Goal: Information Seeking & Learning: Check status

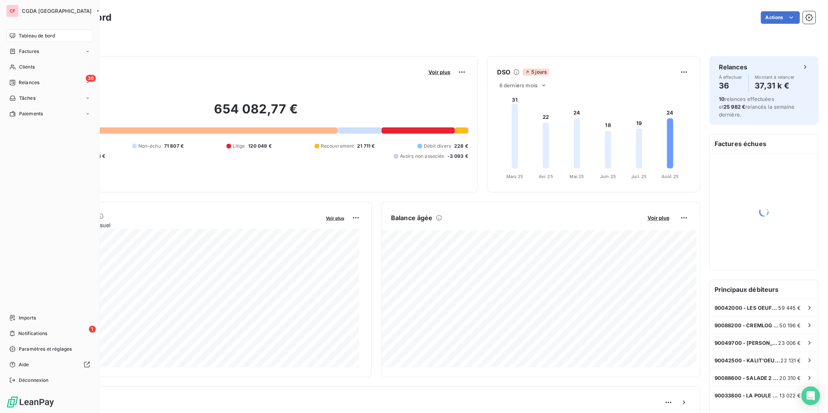
click at [20, 67] on span "Clients" at bounding box center [27, 67] width 16 height 7
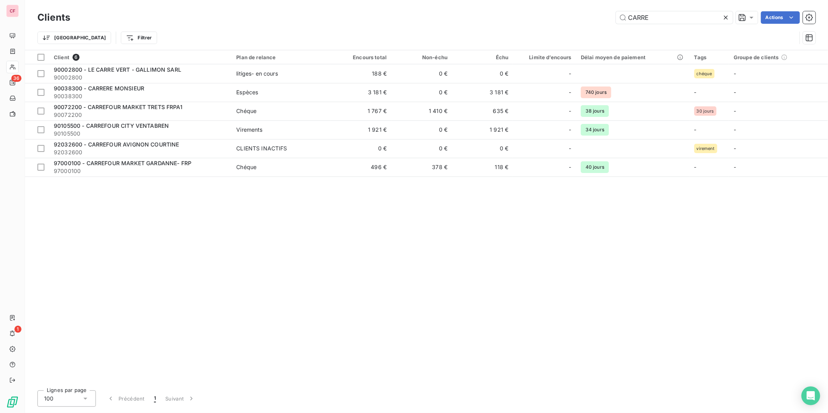
type input "CARRE"
click at [343, 97] on td "3 181 €" at bounding box center [360, 92] width 61 height 19
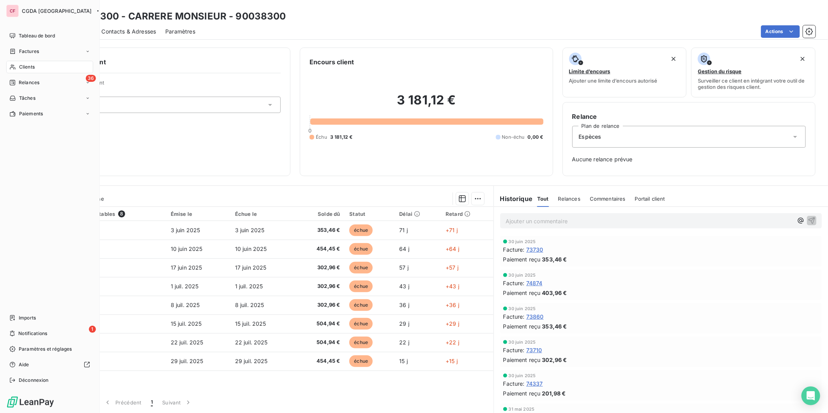
click at [17, 65] on div "Clients" at bounding box center [49, 67] width 87 height 12
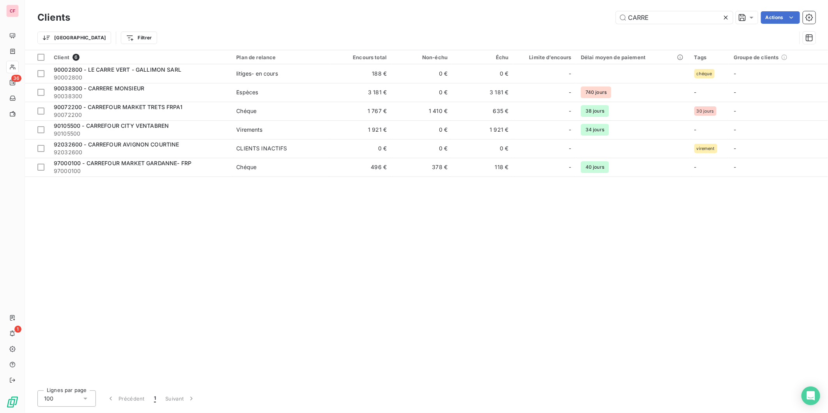
click at [657, 18] on input "CARRE" at bounding box center [674, 17] width 117 height 12
click at [656, 18] on input "CARRE" at bounding box center [674, 17] width 117 height 12
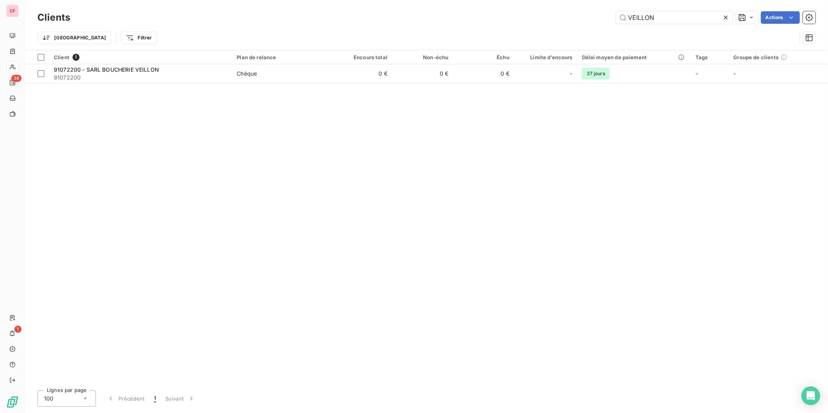
type input "VEILLON"
click at [279, 73] on span "Chéque" at bounding box center [282, 74] width 90 height 8
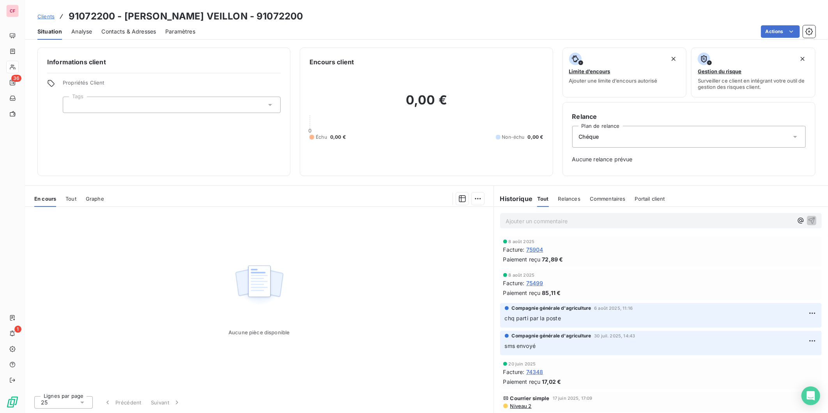
click at [135, 156] on div "Informations client Propriétés Client Tags" at bounding box center [163, 112] width 253 height 129
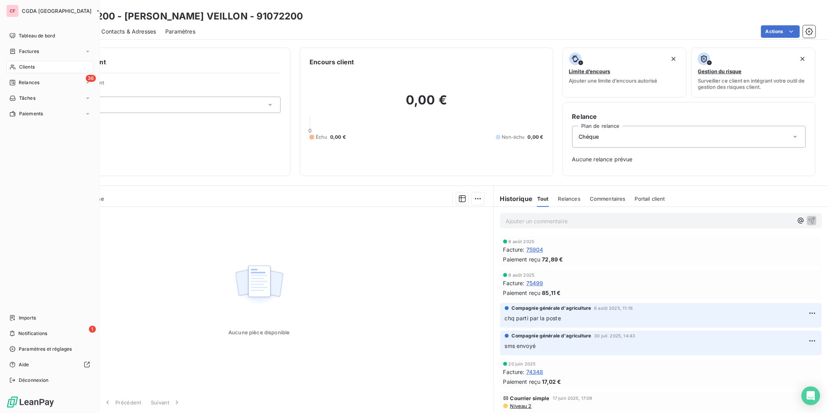
click at [14, 79] on div "Relances" at bounding box center [24, 82] width 30 height 7
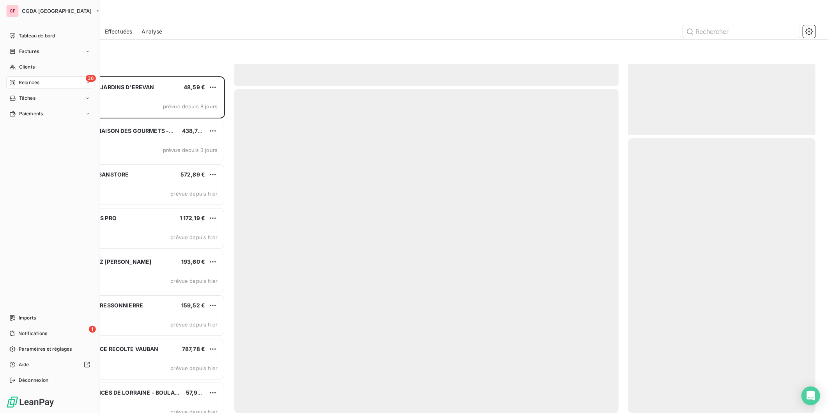
scroll to position [330, 181]
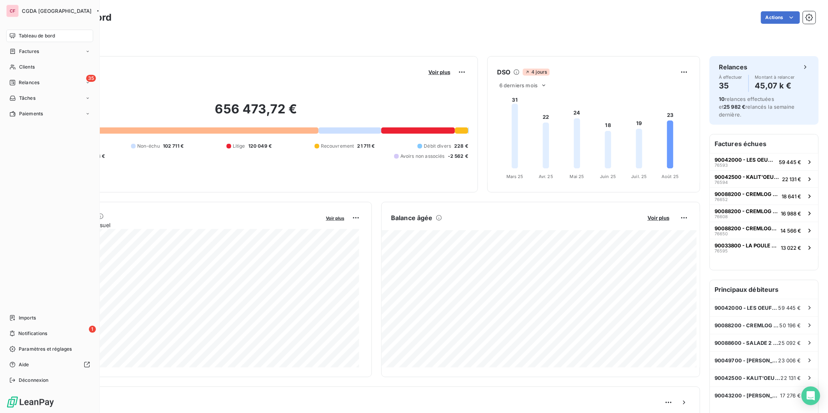
click at [28, 316] on span "Imports" at bounding box center [27, 317] width 17 height 7
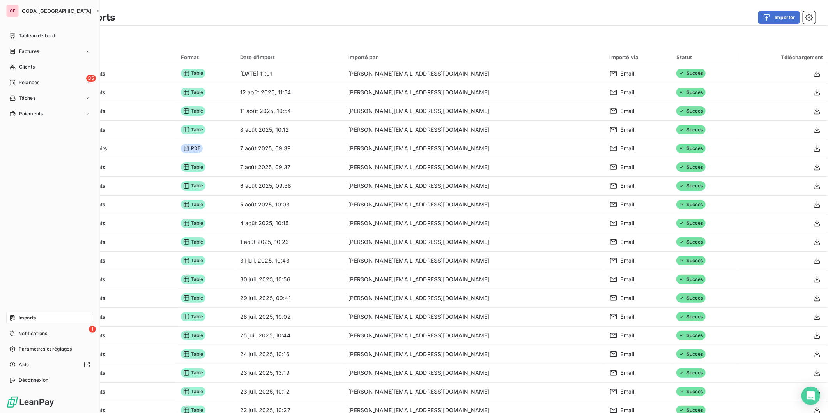
click at [20, 35] on span "Tableau de bord" at bounding box center [37, 35] width 36 height 7
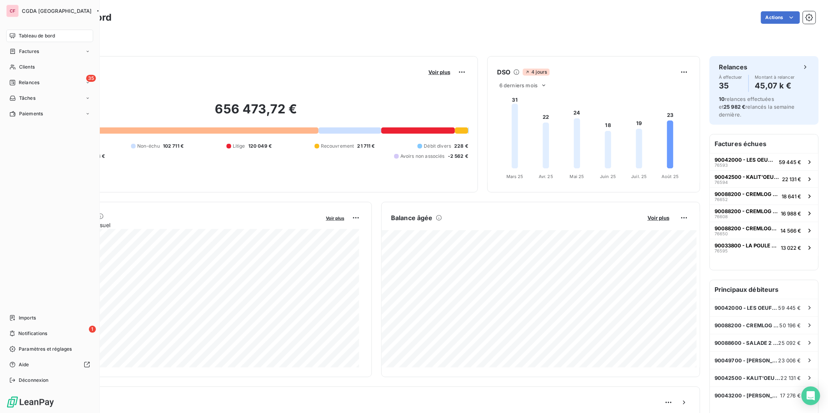
click at [13, 65] on icon at bounding box center [12, 67] width 7 height 6
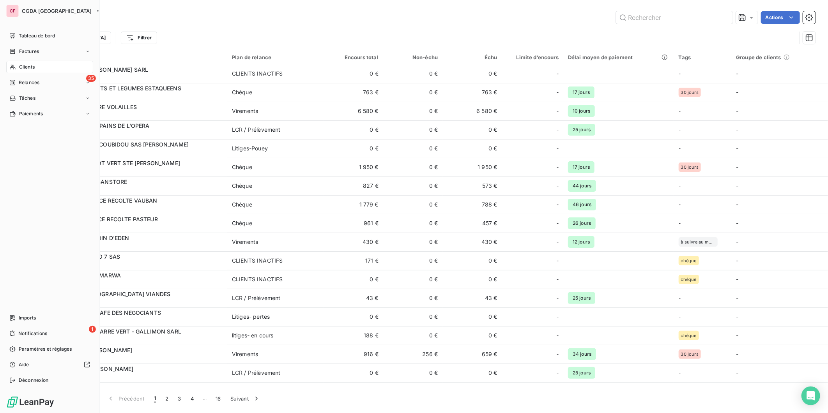
click at [26, 35] on span "Tableau de bord" at bounding box center [37, 35] width 36 height 7
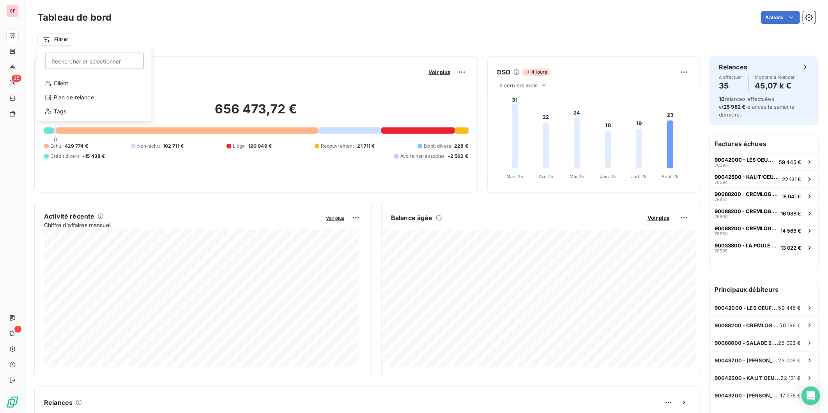
click at [58, 33] on html "CF 35 1 Tableau de bord Actions Filtrer Rechercher et sélectionner Client Plan …" at bounding box center [414, 206] width 828 height 413
click at [88, 94] on div "Plan de relance" at bounding box center [95, 97] width 108 height 12
click at [229, 59] on div at bounding box center [208, 59] width 78 height 16
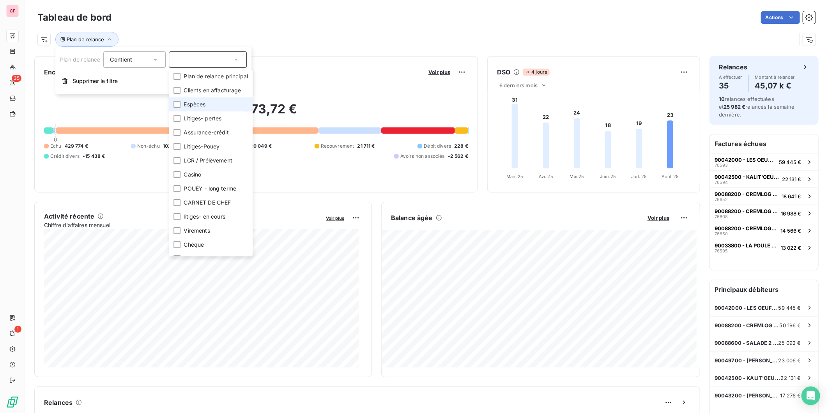
click at [177, 104] on div at bounding box center [176, 104] width 7 height 7
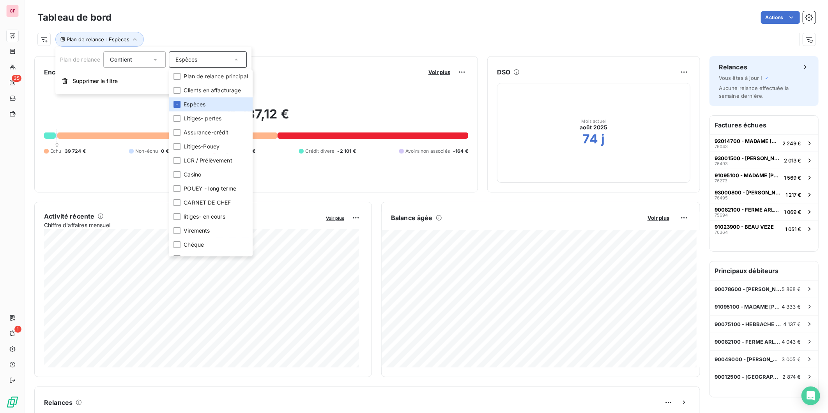
click at [509, 14] on div "Actions" at bounding box center [468, 17] width 694 height 12
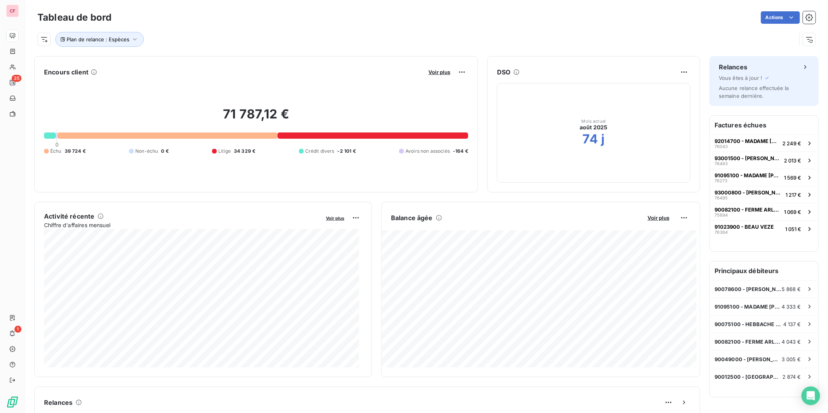
click at [655, 216] on span "Voir plus" at bounding box center [658, 218] width 22 height 6
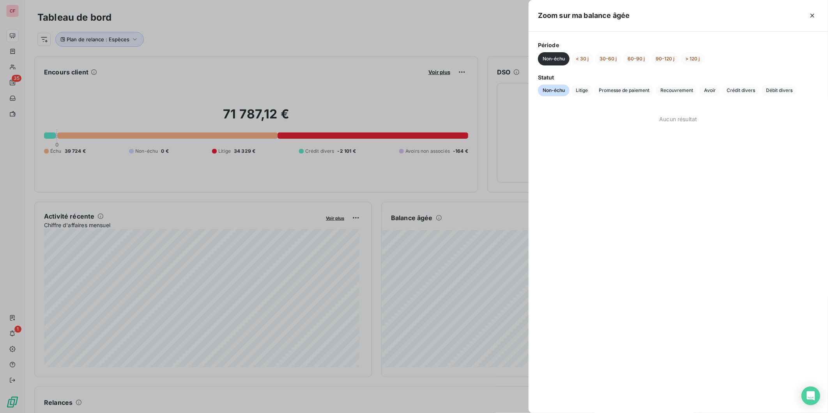
click at [697, 59] on button "> 120 j" at bounding box center [692, 58] width 24 height 13
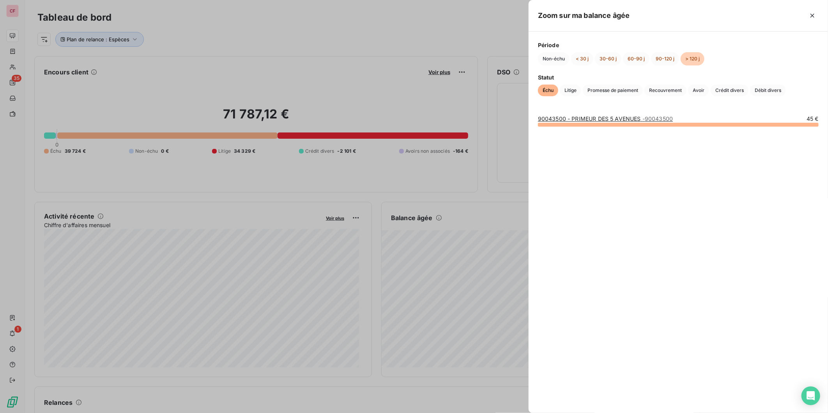
click at [665, 54] on button "90-120 j" at bounding box center [665, 58] width 28 height 13
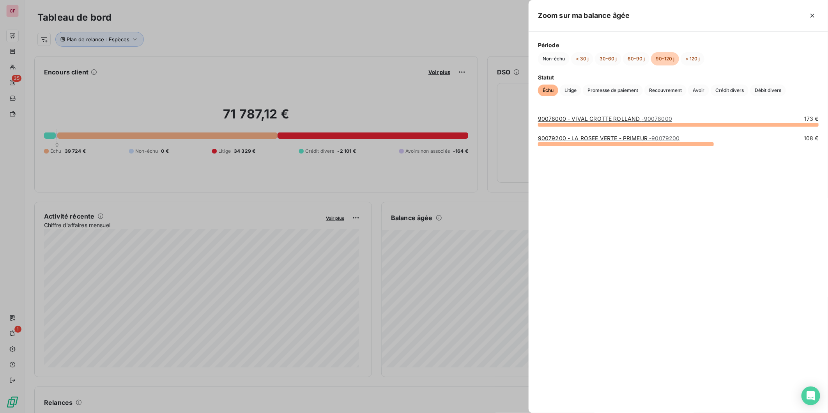
click at [629, 57] on button "60-90 j" at bounding box center [636, 58] width 26 height 13
click at [609, 59] on button "30-60 j" at bounding box center [608, 58] width 26 height 13
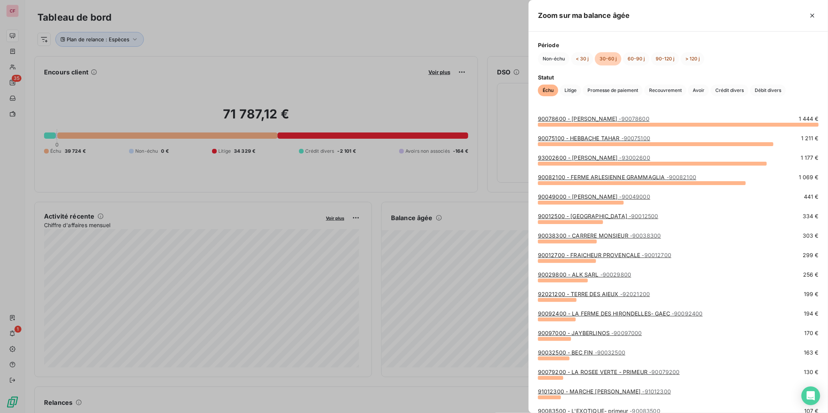
drag, startPoint x: 209, startPoint y: 41, endPoint x: 199, endPoint y: 40, distance: 10.2
click at [209, 40] on div at bounding box center [414, 206] width 828 height 413
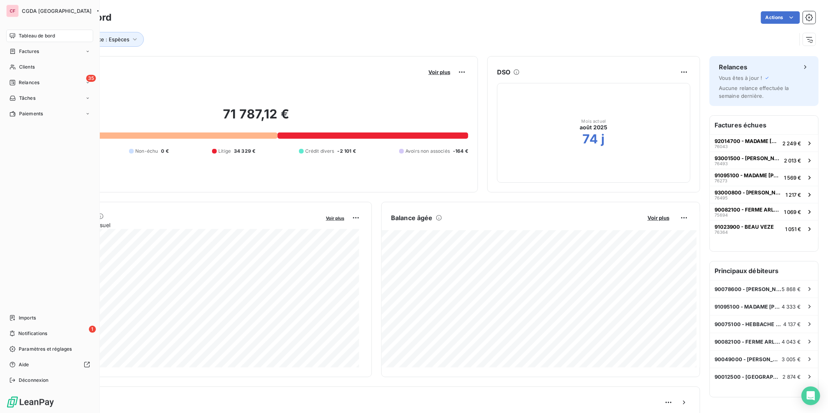
click at [10, 64] on icon at bounding box center [12, 67] width 7 height 6
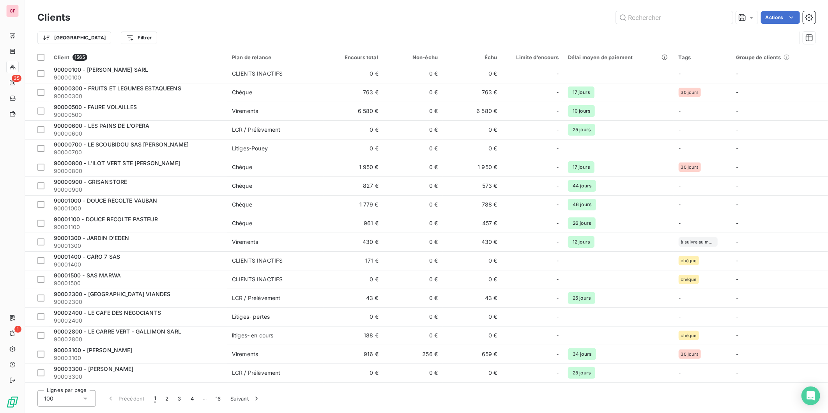
click at [703, 23] on input "text" at bounding box center [674, 17] width 117 height 12
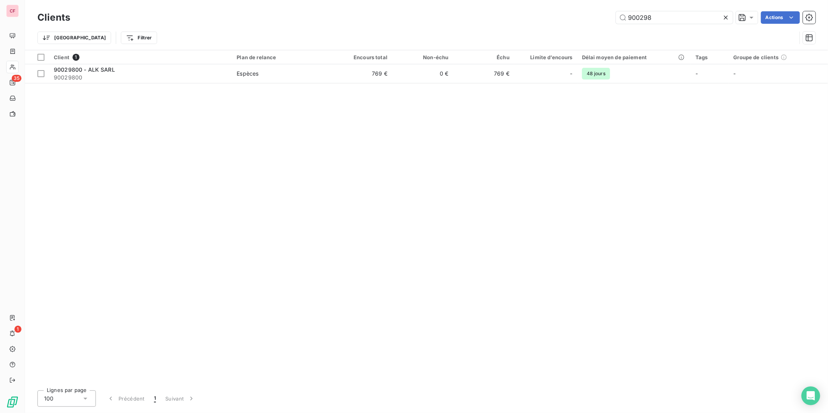
type input "900298"
click at [303, 73] on span "Espèces" at bounding box center [282, 74] width 90 height 8
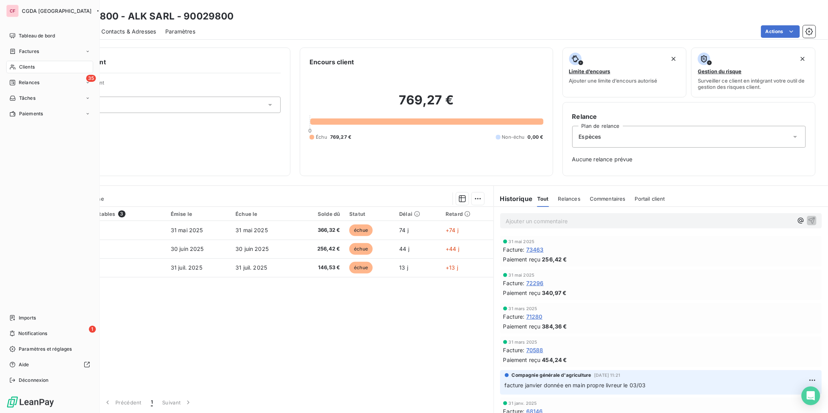
click at [35, 62] on div "Clients" at bounding box center [49, 67] width 87 height 12
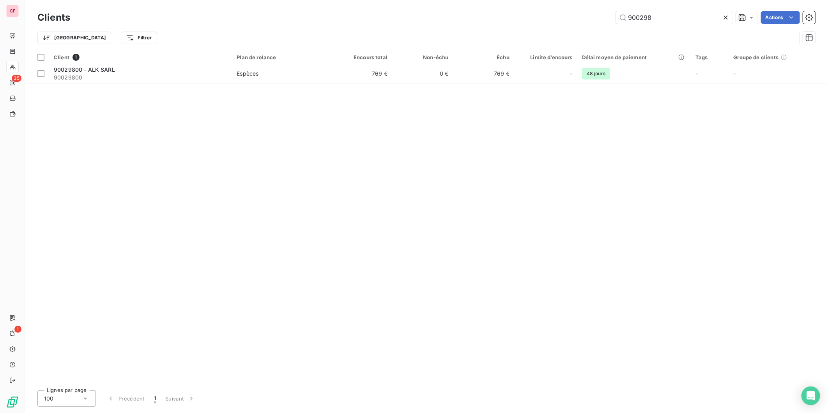
click at [683, 16] on input "900298" at bounding box center [674, 17] width 117 height 12
type input "930102"
click at [338, 73] on td "42 €" at bounding box center [361, 73] width 61 height 19
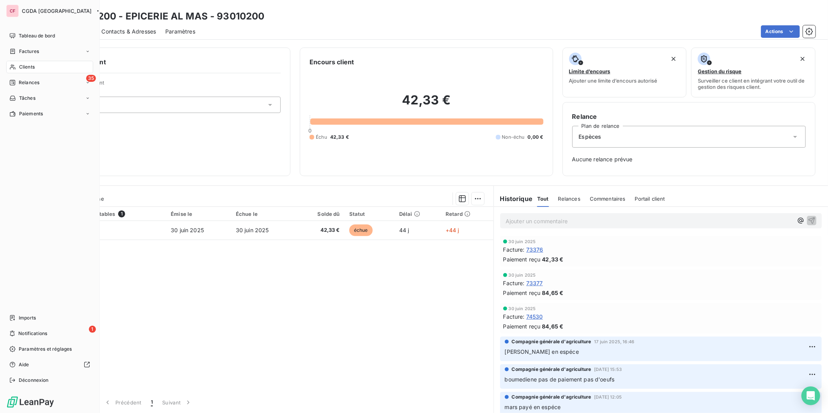
click at [14, 67] on icon at bounding box center [12, 67] width 7 height 6
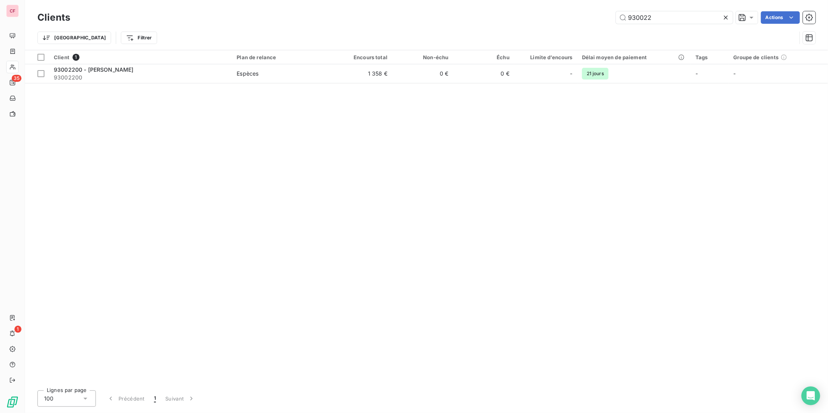
type input "930022"
click at [357, 72] on td "1 358 €" at bounding box center [361, 73] width 61 height 19
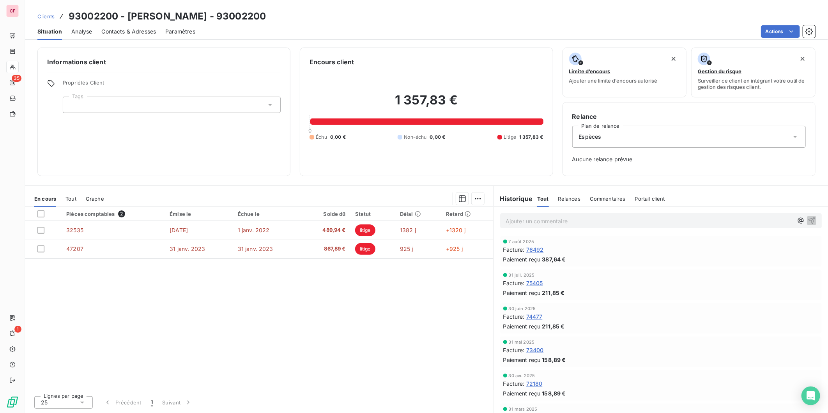
click at [69, 198] on span "Tout" at bounding box center [70, 199] width 11 height 6
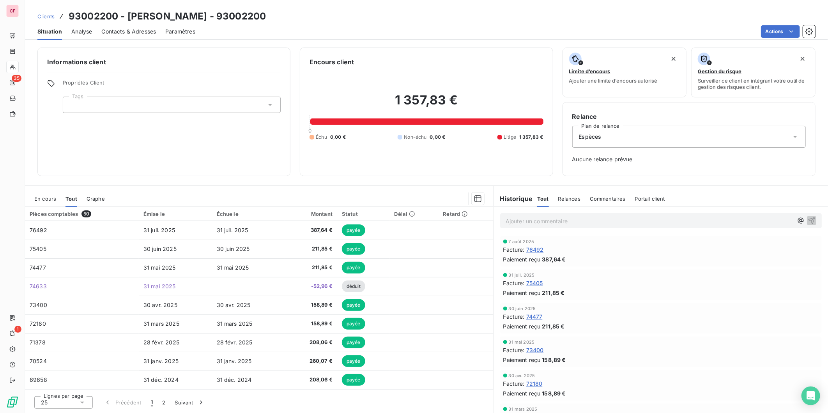
click at [39, 197] on span "En cours" at bounding box center [45, 199] width 22 height 6
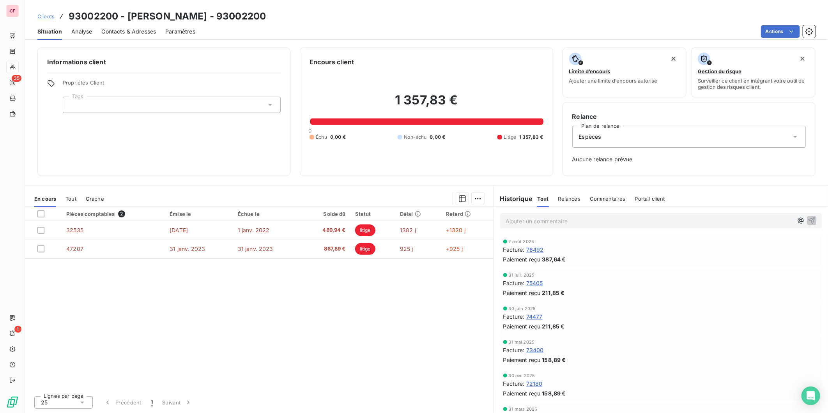
click at [685, 142] on div "Espèces" at bounding box center [688, 137] width 233 height 22
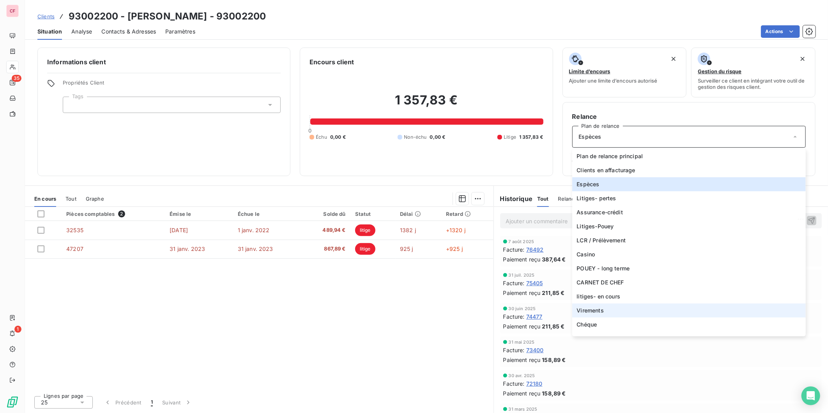
click at [624, 312] on li "Virements" at bounding box center [688, 311] width 233 height 14
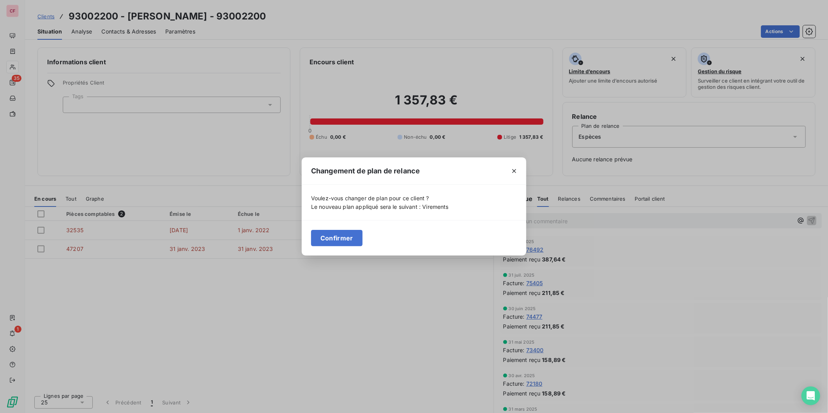
click at [511, 168] on icon "button" at bounding box center [514, 171] width 8 height 8
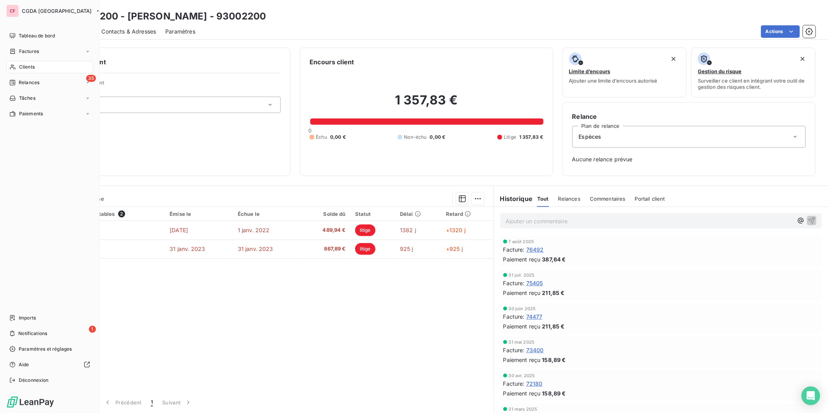
click at [30, 65] on span "Clients" at bounding box center [27, 67] width 16 height 7
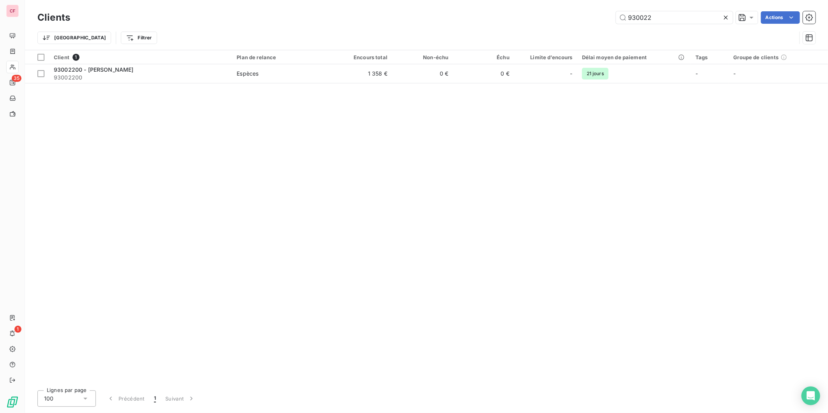
click at [688, 16] on input "930022" at bounding box center [674, 17] width 117 height 12
type input "900298"
click at [271, 72] on span "Espèces" at bounding box center [282, 74] width 90 height 8
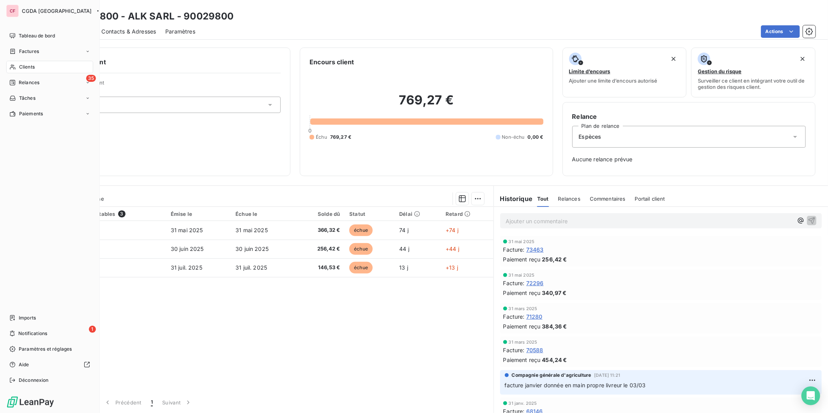
click at [12, 64] on icon at bounding box center [12, 67] width 7 height 6
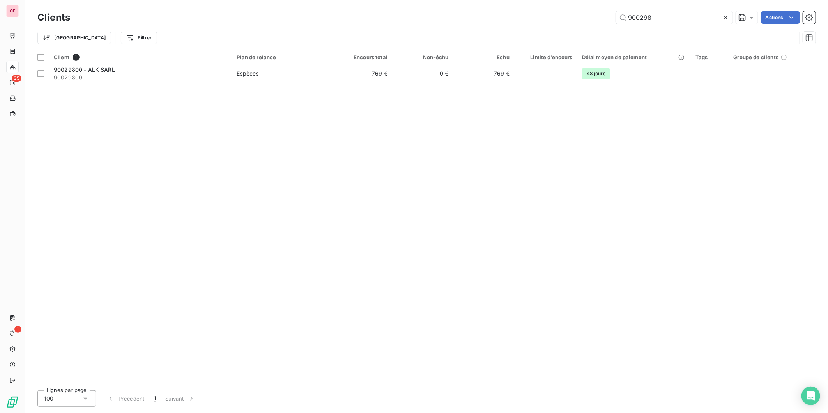
click at [661, 17] on input "900298" at bounding box center [674, 17] width 117 height 12
type input "carrere"
click at [314, 80] on td "Espèces" at bounding box center [281, 73] width 99 height 19
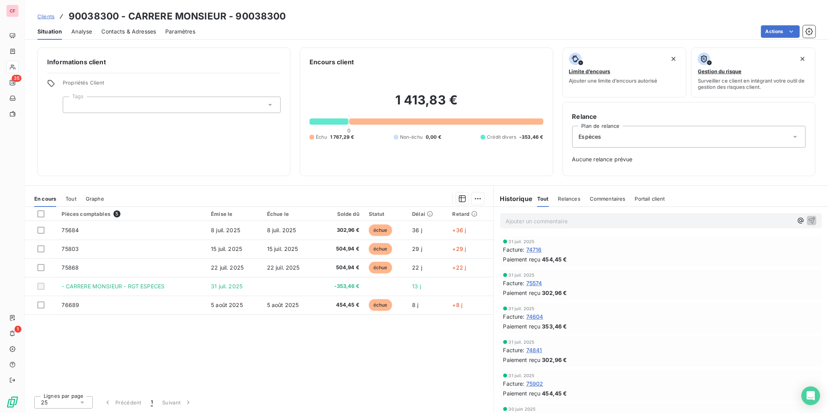
click at [68, 197] on span "Tout" at bounding box center [70, 199] width 11 height 6
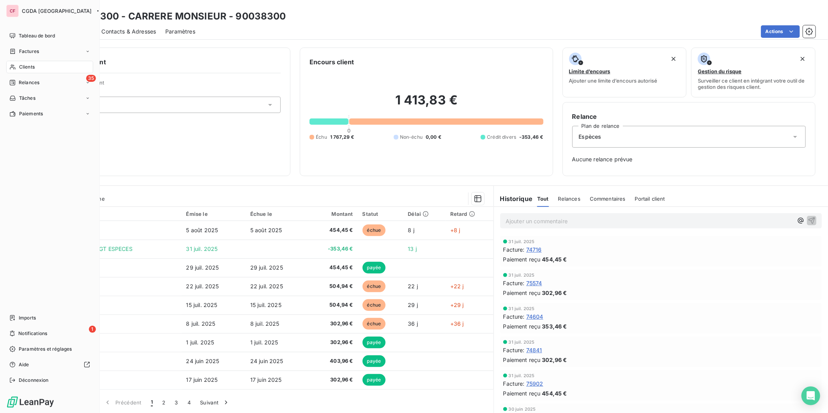
drag, startPoint x: 18, startPoint y: 64, endPoint x: 93, endPoint y: 52, distance: 76.2
click at [18, 64] on div "Clients" at bounding box center [49, 67] width 87 height 12
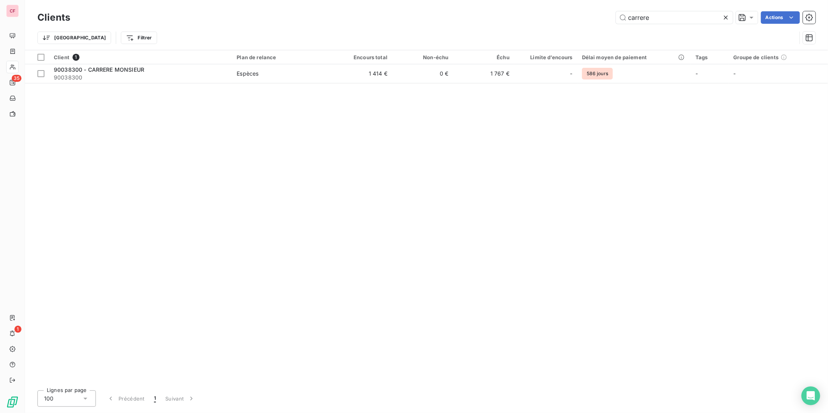
click at [657, 18] on input "carrere" at bounding box center [674, 17] width 117 height 12
type input "jayber"
click at [196, 78] on span "90097000" at bounding box center [140, 78] width 173 height 8
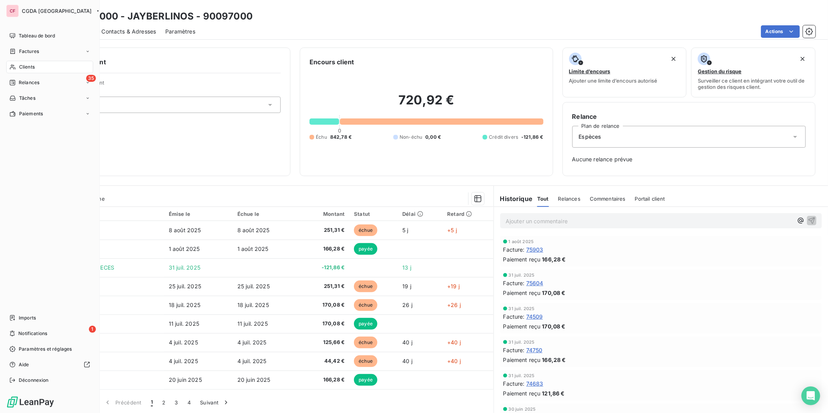
click at [38, 63] on div "Clients" at bounding box center [49, 67] width 87 height 12
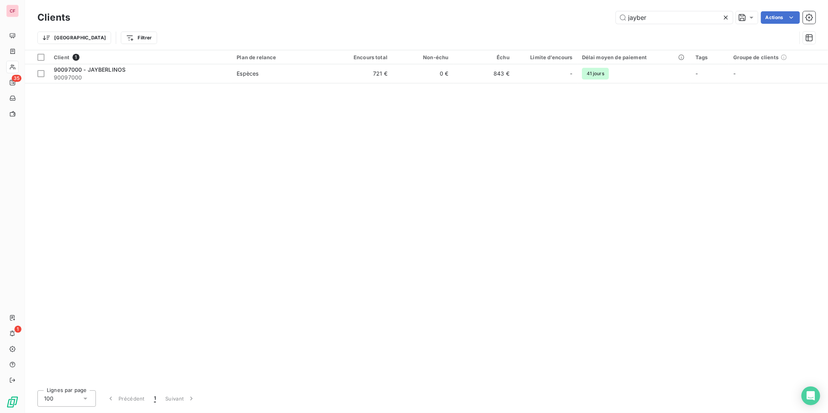
click at [680, 18] on input "jayber" at bounding box center [674, 17] width 117 height 12
type input "senequ"
click at [153, 77] on span "91023200" at bounding box center [140, 78] width 173 height 8
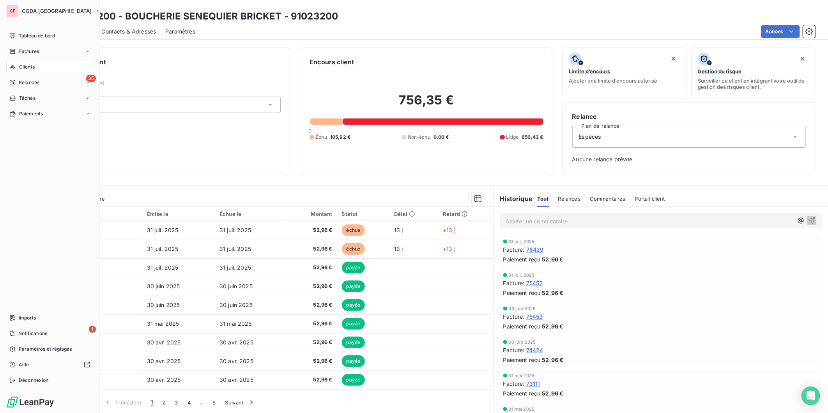
click at [18, 68] on div "Clients" at bounding box center [49, 67] width 87 height 12
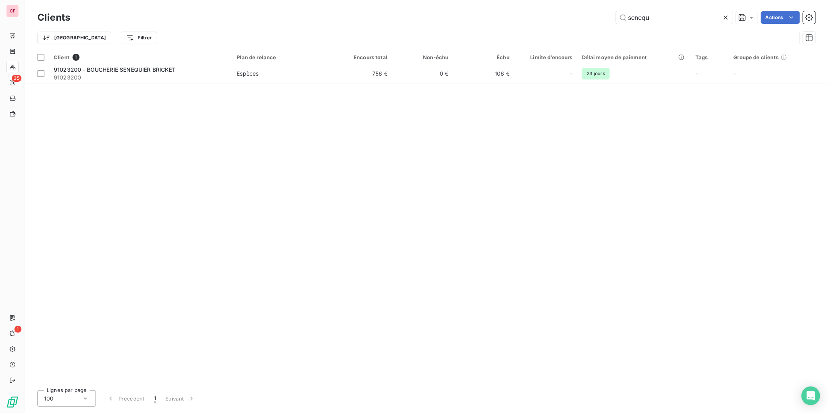
click at [651, 16] on input "senequ" at bounding box center [674, 17] width 117 height 12
type input "favard"
click at [367, 75] on td "-126 €" at bounding box center [361, 73] width 61 height 19
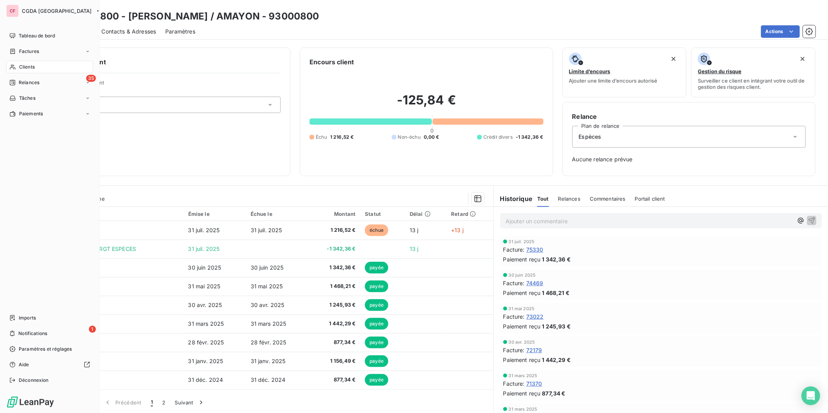
click at [16, 68] on div "Clients" at bounding box center [49, 67] width 87 height 12
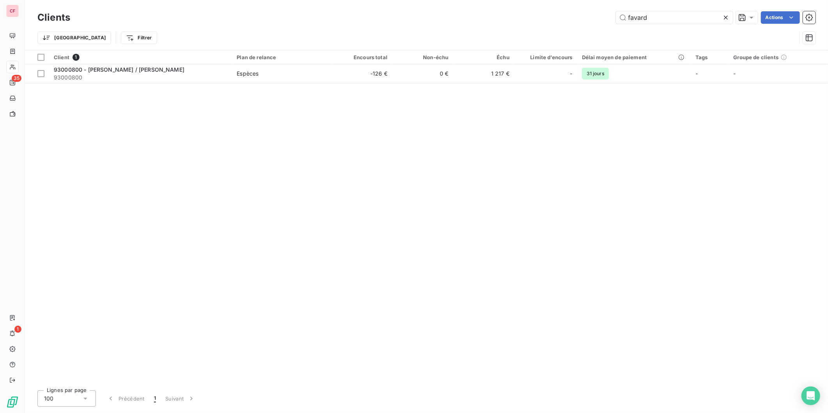
click at [675, 14] on input "favard" at bounding box center [674, 17] width 117 height 12
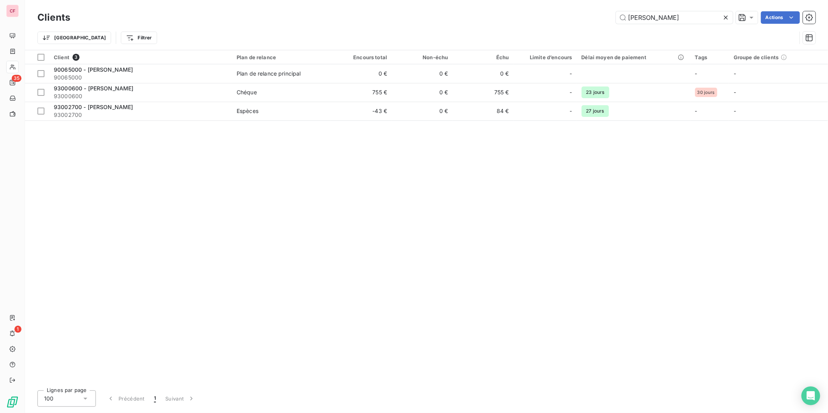
type input "[PERSON_NAME]"
click at [264, 110] on span "Espèces" at bounding box center [282, 111] width 90 height 8
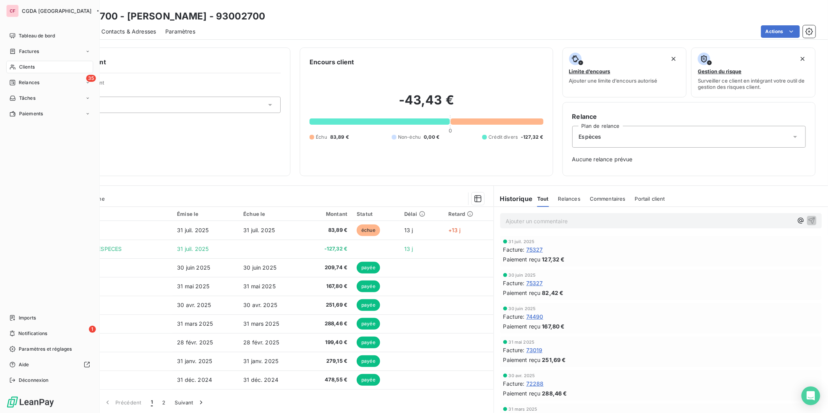
click at [29, 30] on div "Tableau de bord" at bounding box center [49, 36] width 87 height 12
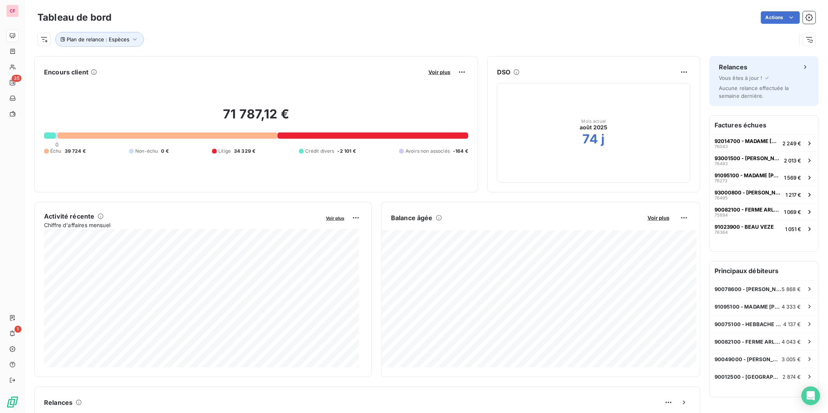
click at [648, 220] on span "Voir plus" at bounding box center [658, 218] width 22 height 6
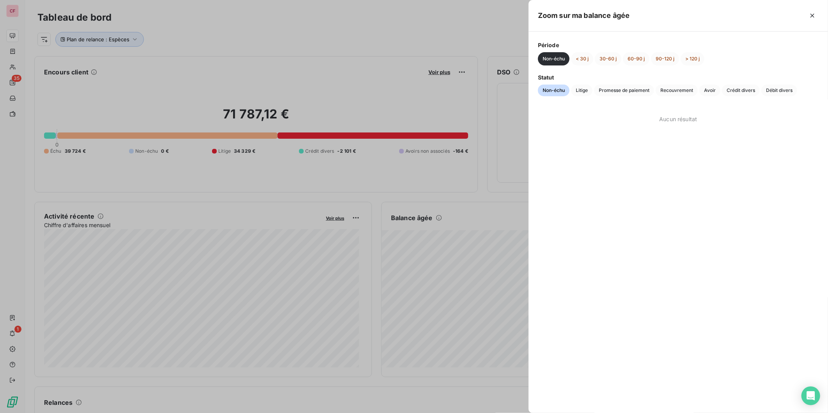
click at [733, 94] on span "Crédit divers" at bounding box center [741, 91] width 38 height 12
click at [582, 64] on button "< 30 j" at bounding box center [582, 58] width 22 height 13
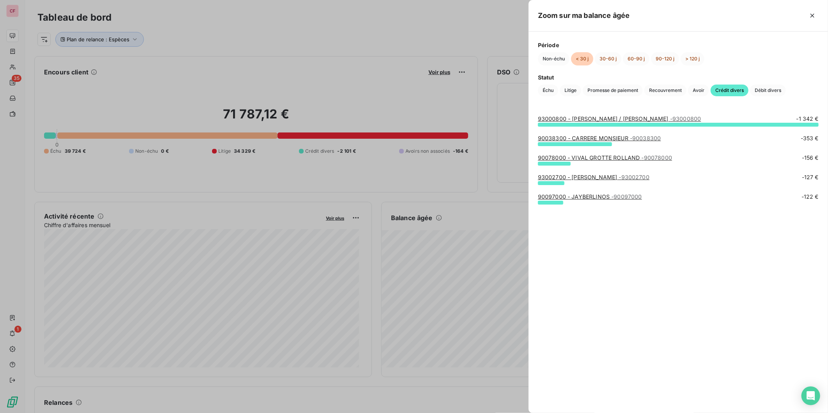
click at [610, 160] on link "90078000 - VIVAL GROTTE ROLLAND - 90078000" at bounding box center [605, 157] width 134 height 7
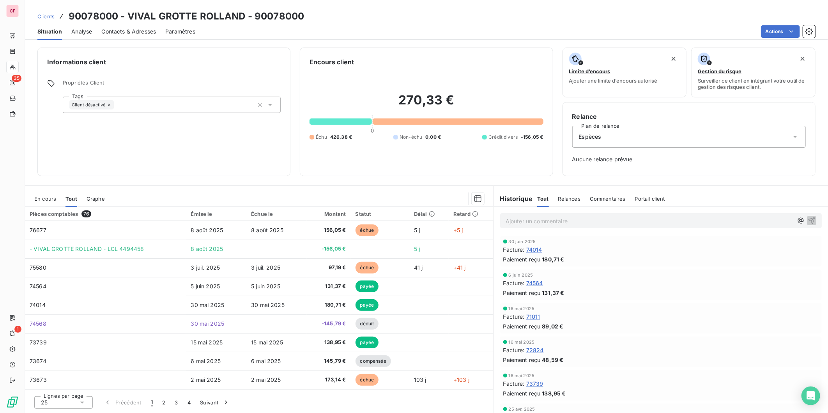
click at [618, 134] on div "Espèces" at bounding box center [688, 137] width 233 height 22
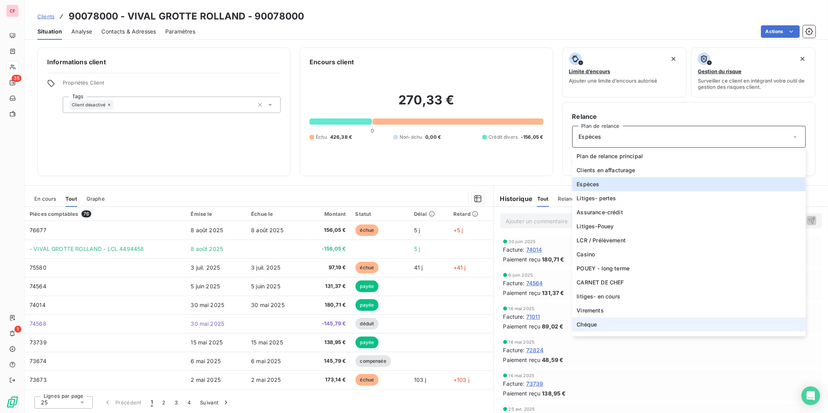
click at [643, 323] on li "Chéque" at bounding box center [688, 325] width 233 height 14
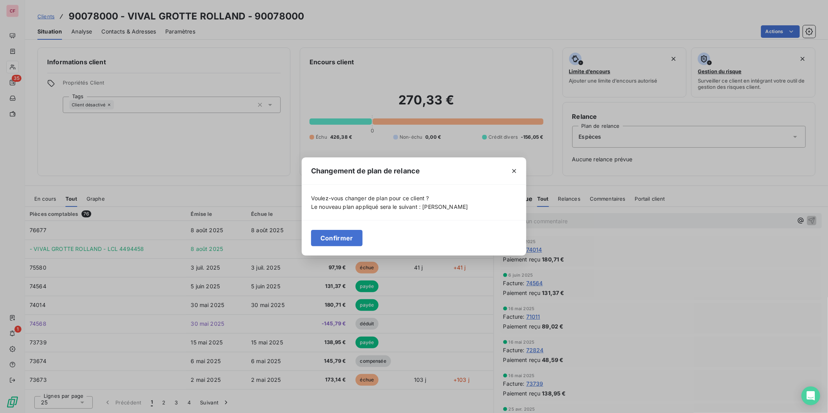
click at [347, 238] on button "Confirmer" at bounding box center [336, 238] width 51 height 16
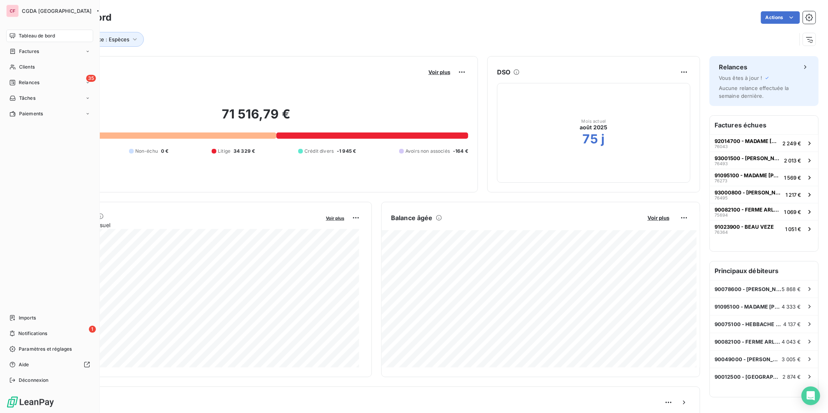
click at [16, 71] on div "Clients" at bounding box center [49, 67] width 87 height 12
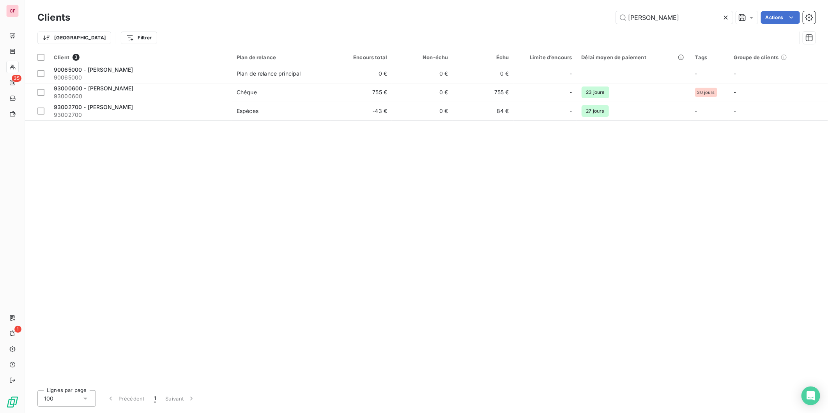
click at [668, 19] on input "[PERSON_NAME]" at bounding box center [674, 17] width 117 height 12
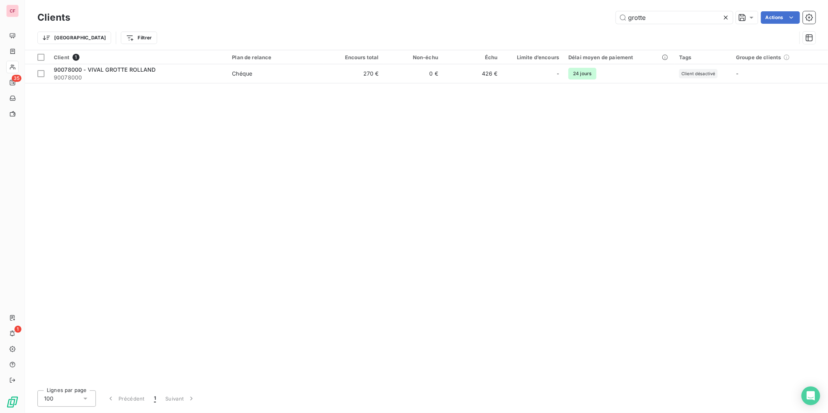
type input "grotte"
click at [426, 79] on td "0 €" at bounding box center [412, 73] width 59 height 19
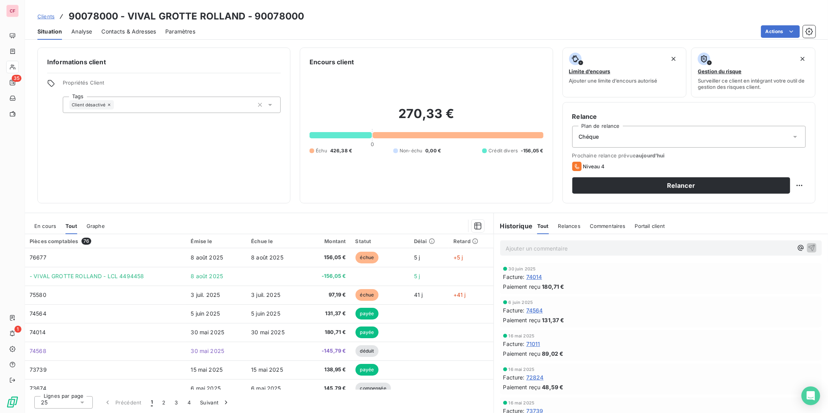
click at [712, 132] on div "Chéque" at bounding box center [688, 137] width 233 height 22
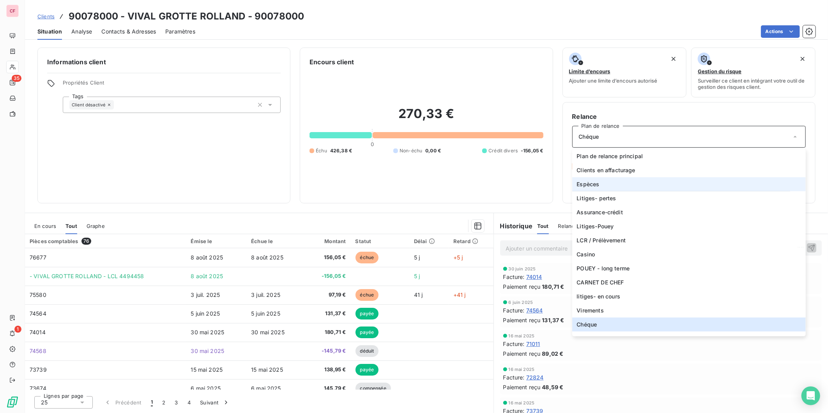
click at [607, 188] on li "Espèces" at bounding box center [688, 184] width 233 height 14
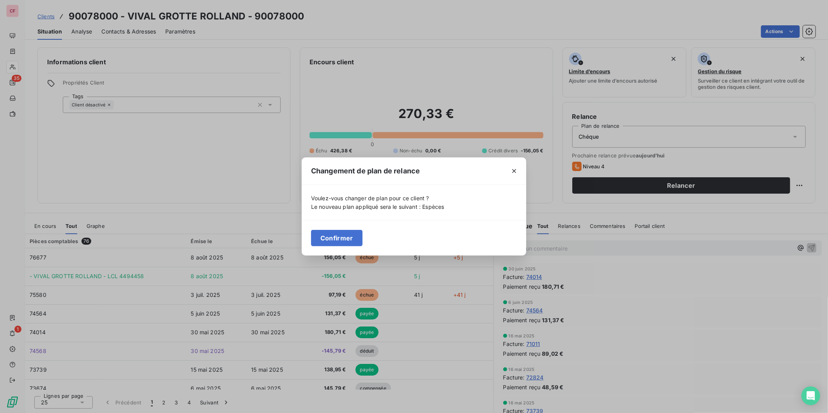
click at [340, 236] on button "Confirmer" at bounding box center [336, 238] width 51 height 16
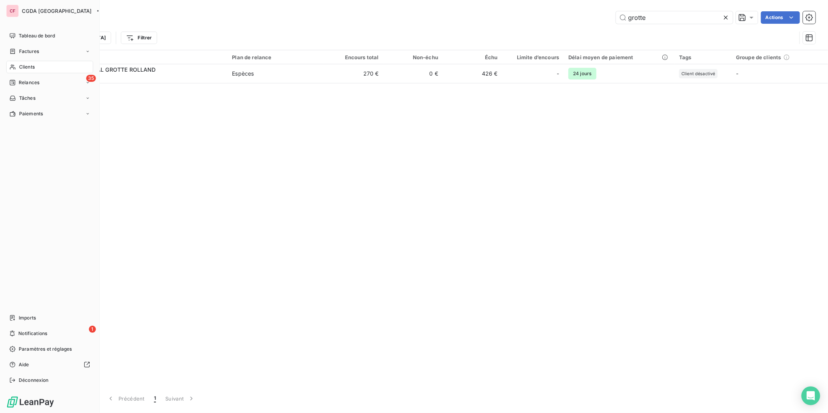
click at [34, 33] on span "Tableau de bord" at bounding box center [37, 35] width 36 height 7
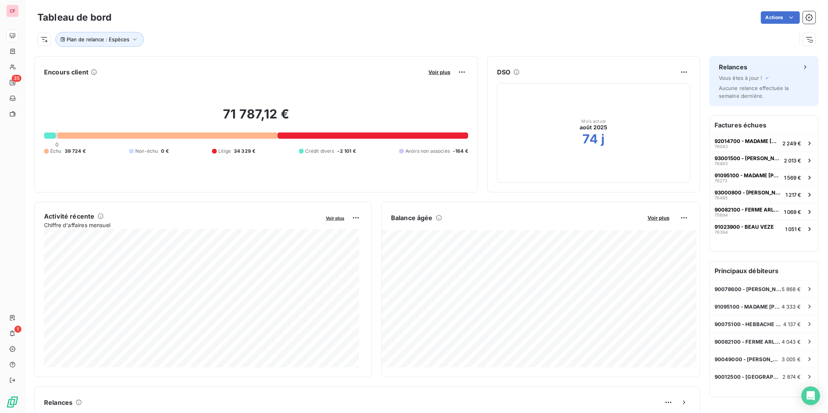
click at [652, 217] on span "Voir plus" at bounding box center [658, 218] width 22 height 6
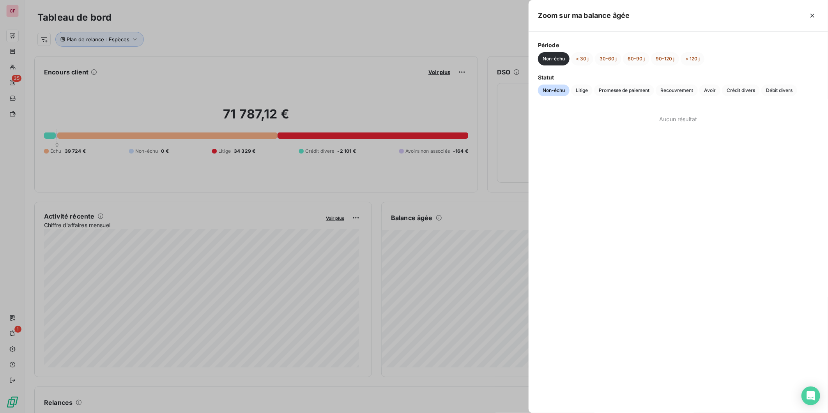
click at [738, 91] on span "Crédit divers" at bounding box center [741, 91] width 38 height 12
click at [586, 63] on button "< 30 j" at bounding box center [582, 58] width 22 height 13
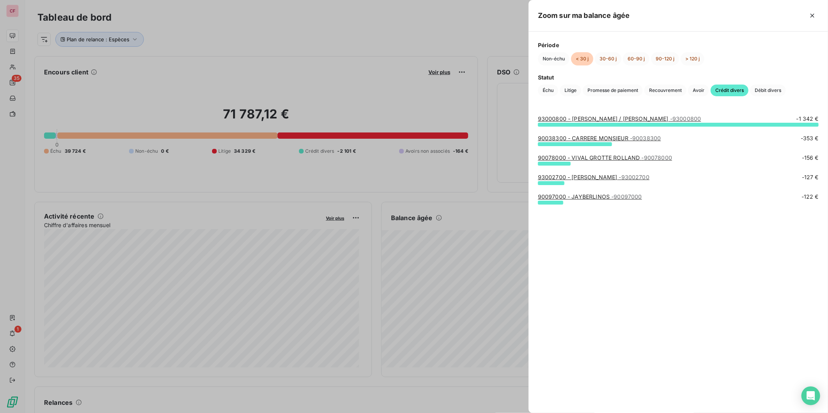
click at [692, 53] on button "> 120 j" at bounding box center [692, 58] width 24 height 13
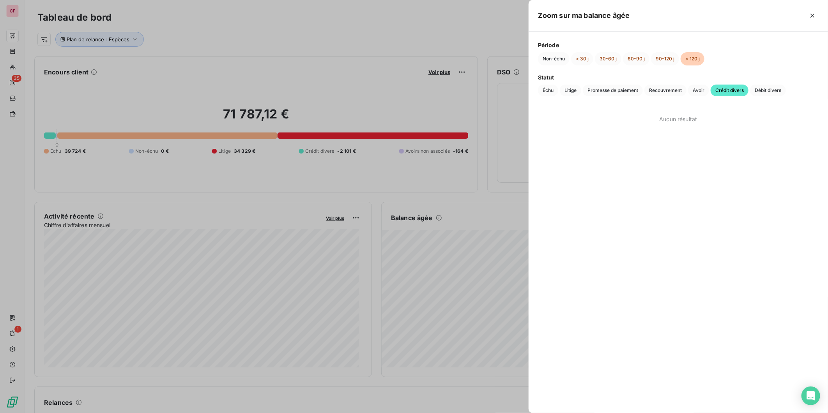
click at [663, 60] on button "90-120 j" at bounding box center [665, 58] width 28 height 13
click at [633, 55] on button "60-90 j" at bounding box center [636, 58] width 26 height 13
click at [609, 57] on button "30-60 j" at bounding box center [608, 58] width 26 height 13
click at [577, 59] on button "< 30 j" at bounding box center [582, 58] width 22 height 13
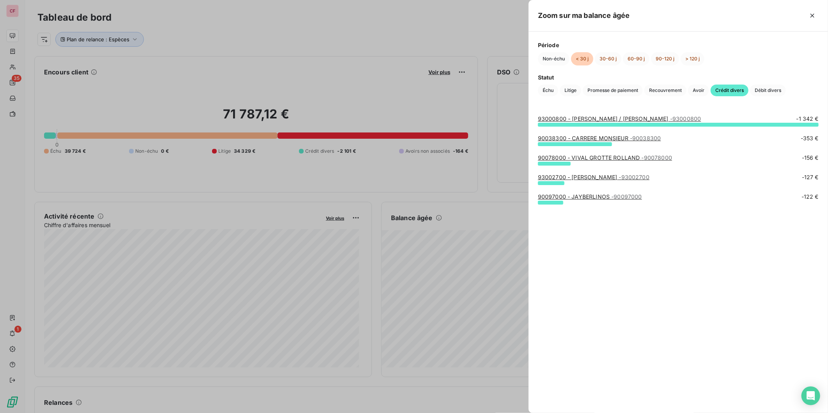
click at [10, 69] on div at bounding box center [414, 206] width 828 height 413
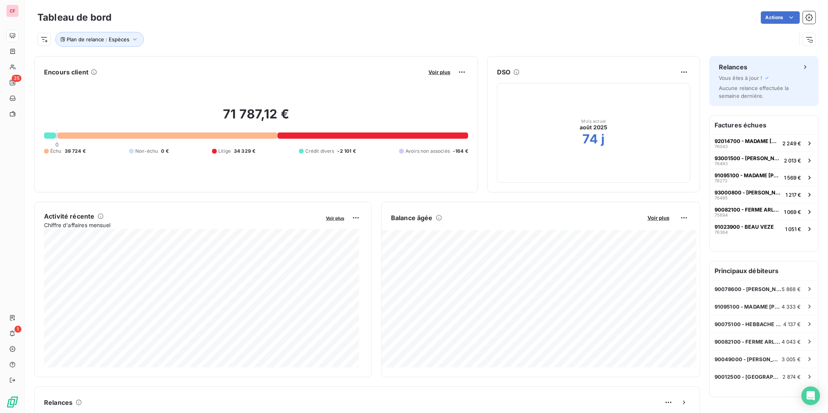
click at [18, 63] on div at bounding box center [12, 67] width 12 height 12
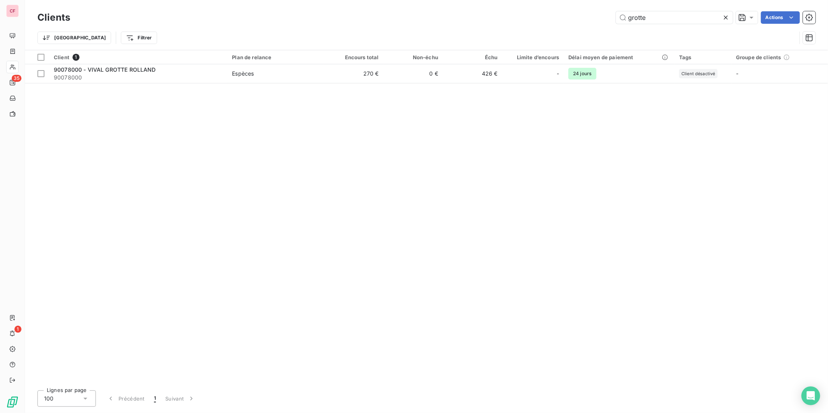
click at [658, 16] on input "grotte" at bounding box center [674, 17] width 117 height 12
click at [188, 71] on div "90078000 - VIVAL GROTTE ROLLAND" at bounding box center [138, 70] width 169 height 8
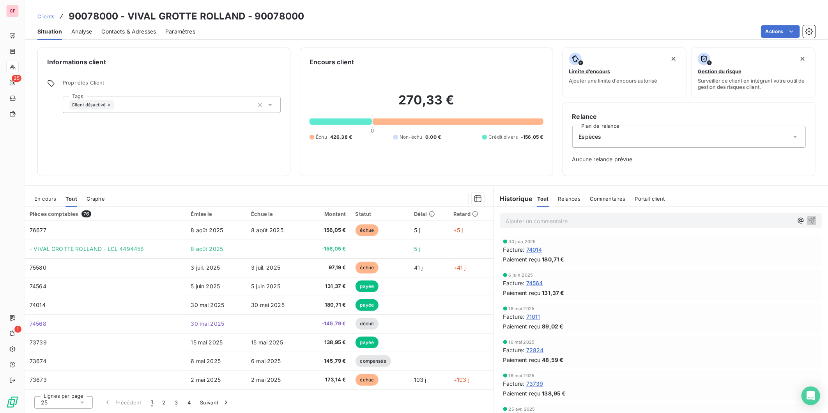
click at [34, 200] on span "En cours" at bounding box center [45, 199] width 22 height 6
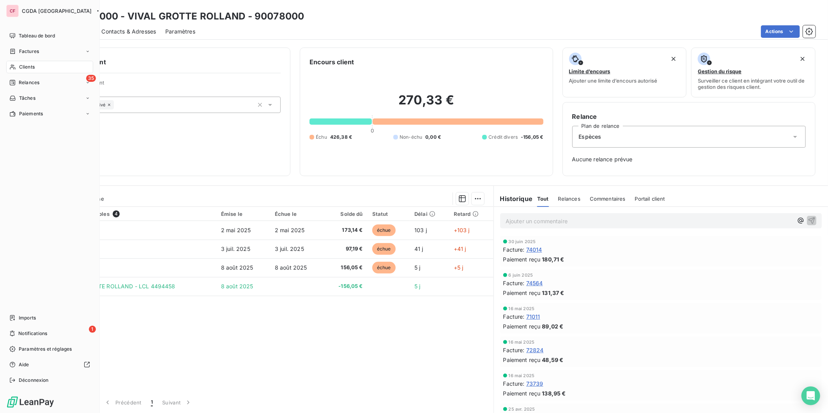
click at [18, 33] on div "Tableau de bord" at bounding box center [49, 36] width 87 height 12
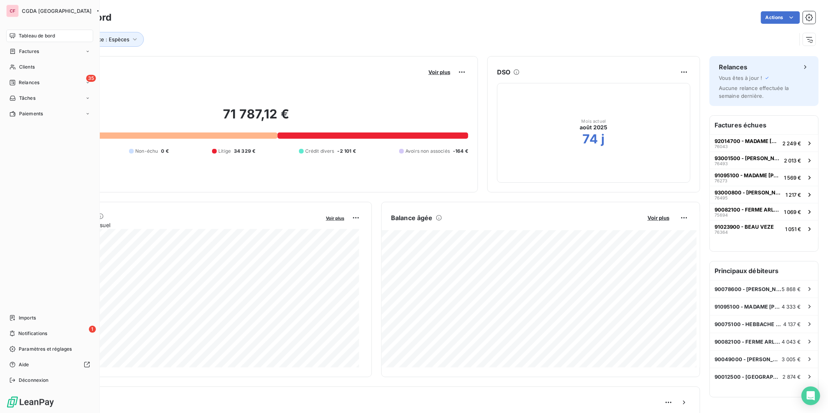
click at [47, 60] on nav "Tableau de bord Factures Clients 35 Relances Tâches Paiements" at bounding box center [49, 75] width 87 height 90
click at [46, 63] on div "Clients" at bounding box center [49, 67] width 87 height 12
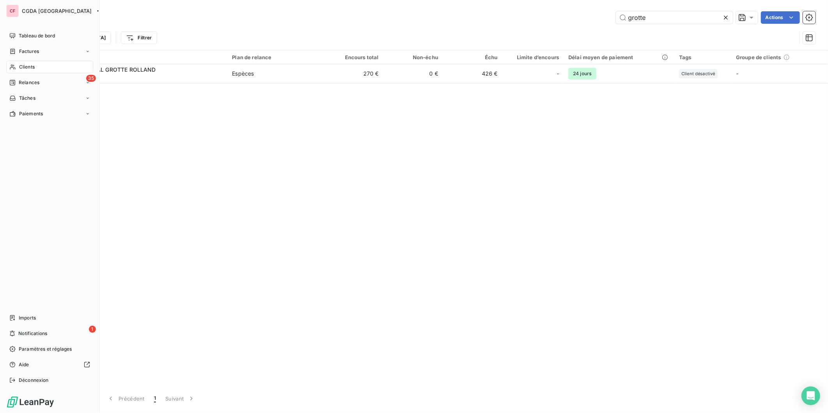
click at [40, 36] on span "Tableau de bord" at bounding box center [37, 35] width 36 height 7
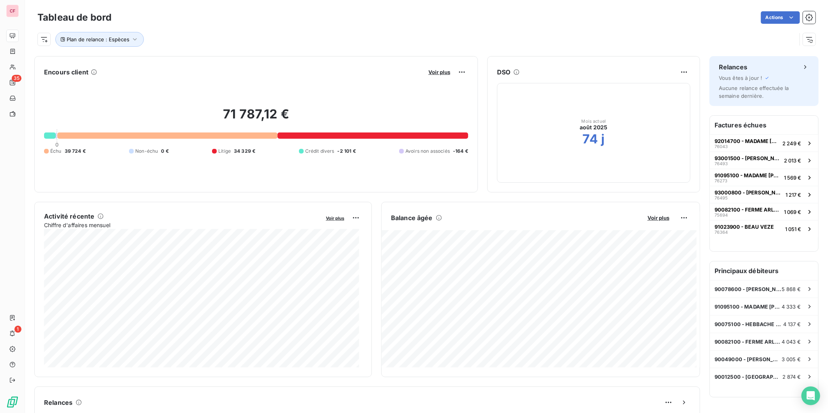
click at [435, 74] on span "Voir plus" at bounding box center [439, 72] width 22 height 6
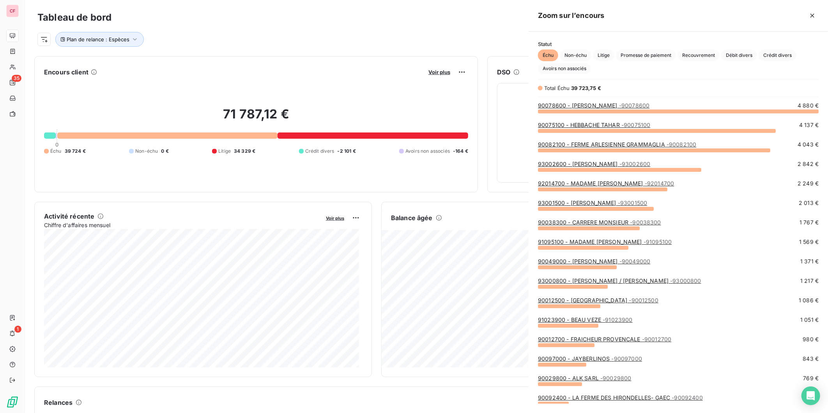
scroll to position [295, 293]
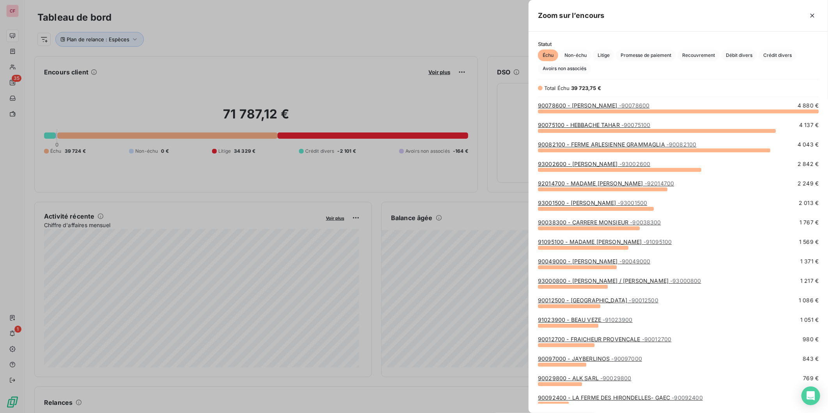
click at [605, 53] on span "Litige" at bounding box center [603, 55] width 21 height 12
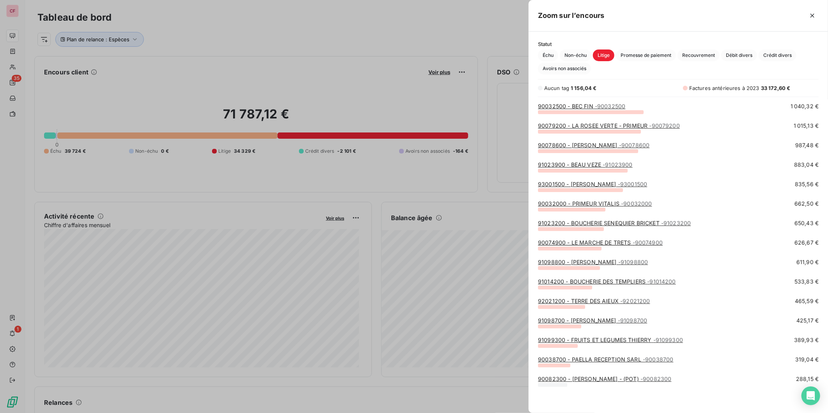
scroll to position [0, 0]
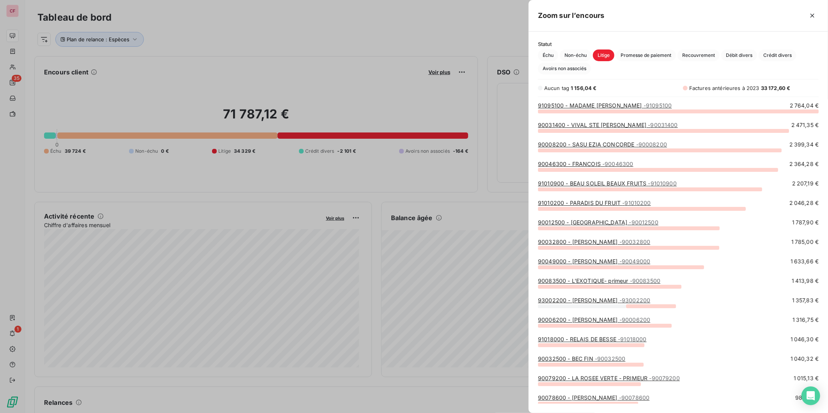
click at [591, 107] on link "91095100 - MADAME [PERSON_NAME] - 91095100" at bounding box center [605, 105] width 134 height 7
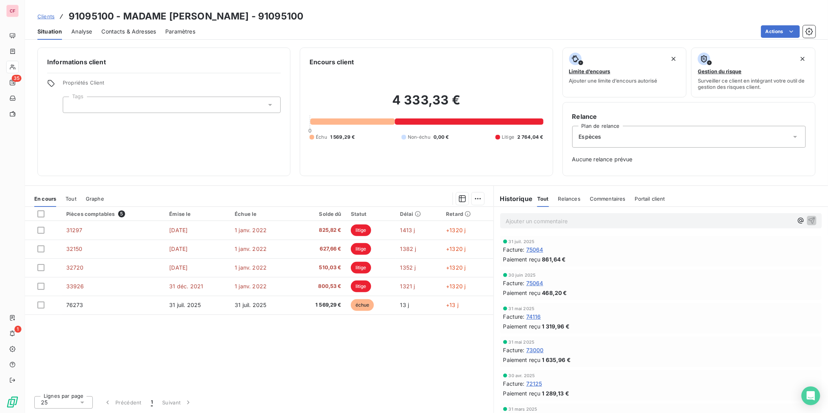
click at [671, 279] on div "Facture : 75064" at bounding box center [660, 283] width 315 height 8
click at [612, 279] on div "Facture : 75064" at bounding box center [660, 283] width 315 height 8
click at [646, 266] on div "[DATE] Facture : 75064 Paiement reçu 861,64 €" at bounding box center [660, 251] width 321 height 30
click at [676, 281] on div "Facture : 75064" at bounding box center [660, 283] width 315 height 8
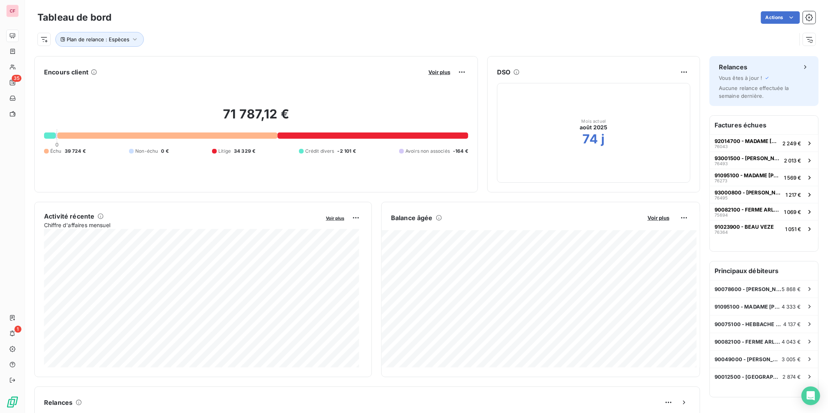
click at [657, 216] on span "Voir plus" at bounding box center [658, 218] width 22 height 6
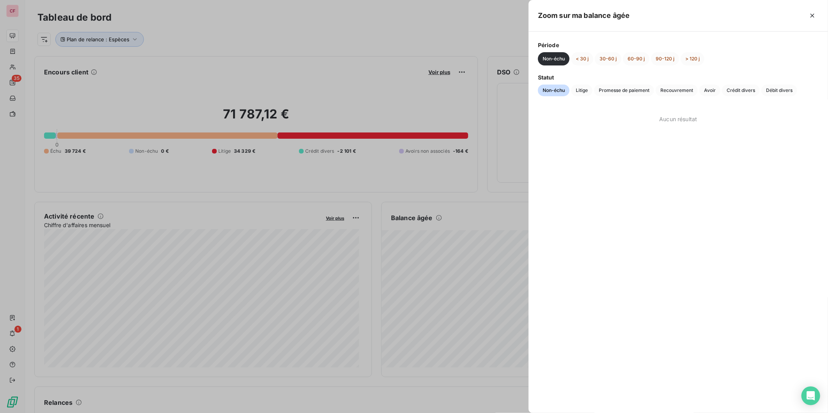
click at [578, 91] on span "Litige" at bounding box center [581, 91] width 21 height 12
click at [694, 57] on button "> 120 j" at bounding box center [692, 58] width 24 height 13
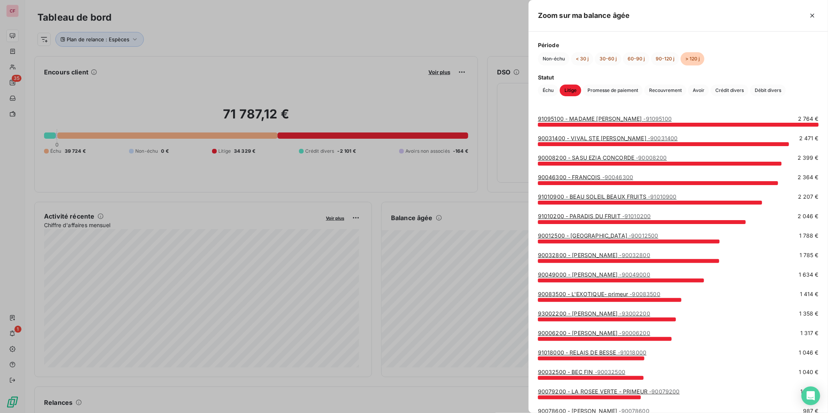
click at [313, 79] on div at bounding box center [414, 206] width 828 height 413
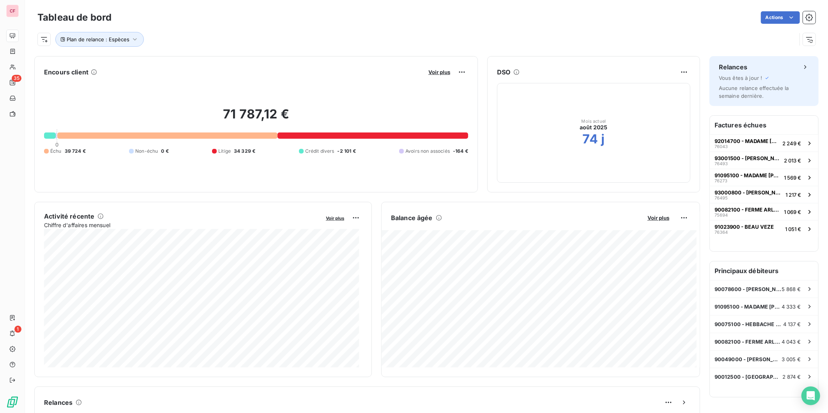
drag, startPoint x: 297, startPoint y: 134, endPoint x: 433, endPoint y: 115, distance: 137.0
click at [297, 134] on div at bounding box center [372, 135] width 191 height 6
click at [443, 72] on span "Voir plus" at bounding box center [439, 72] width 22 height 6
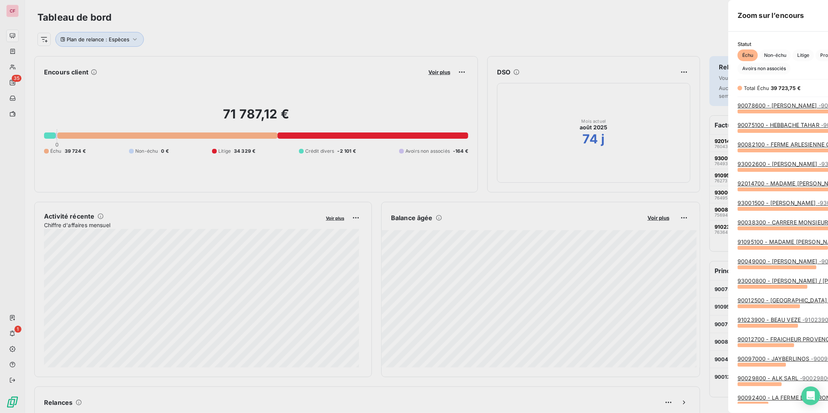
scroll to position [295, 293]
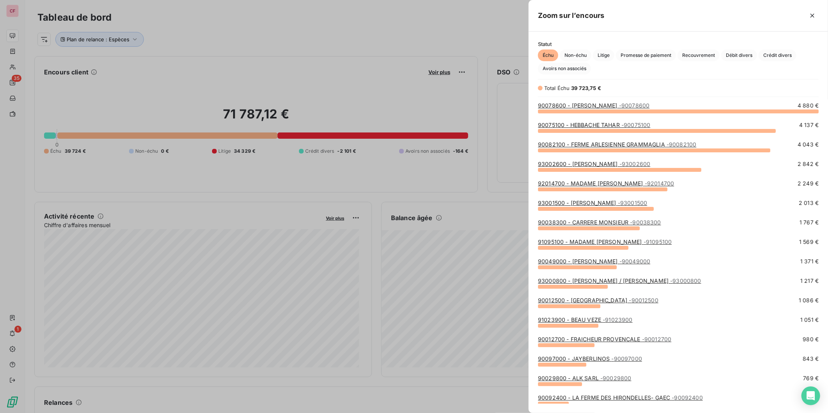
click at [601, 52] on span "Litige" at bounding box center [603, 55] width 21 height 12
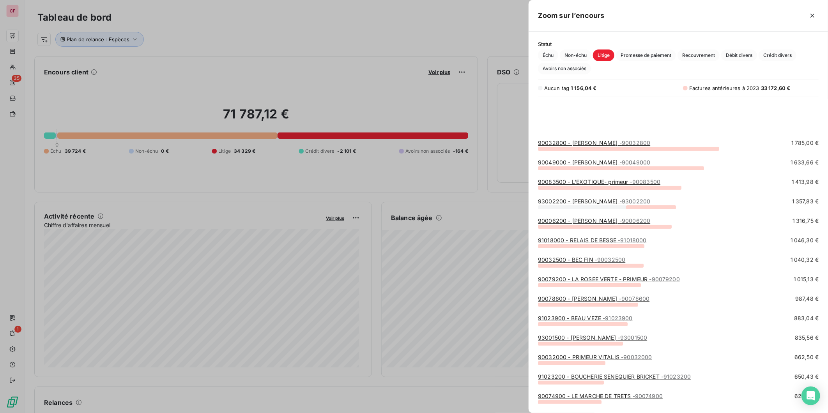
scroll to position [253, 0]
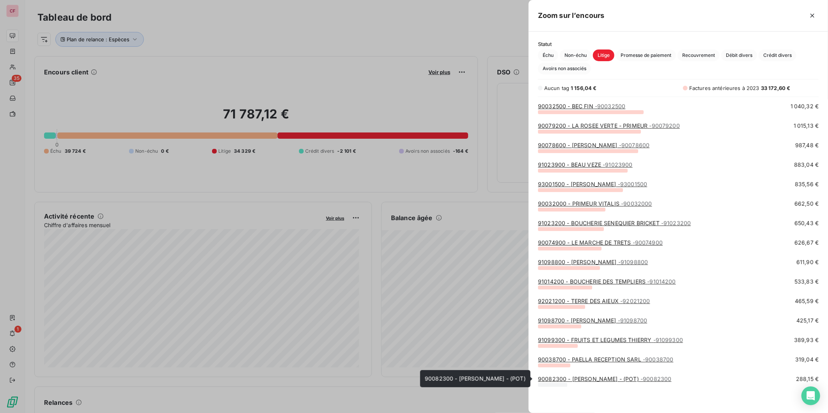
click at [602, 380] on link "90082300 - [PERSON_NAME] - (POT) - 90082300" at bounding box center [604, 379] width 133 height 7
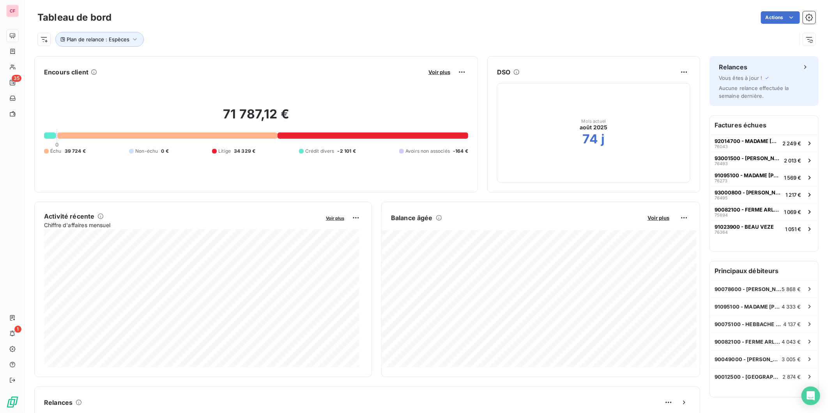
click at [333, 218] on span "Voir plus" at bounding box center [335, 218] width 18 height 5
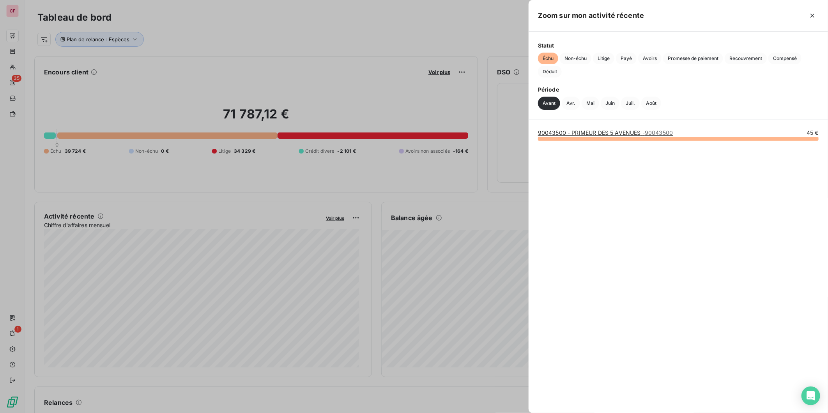
click at [353, 120] on div at bounding box center [414, 206] width 828 height 413
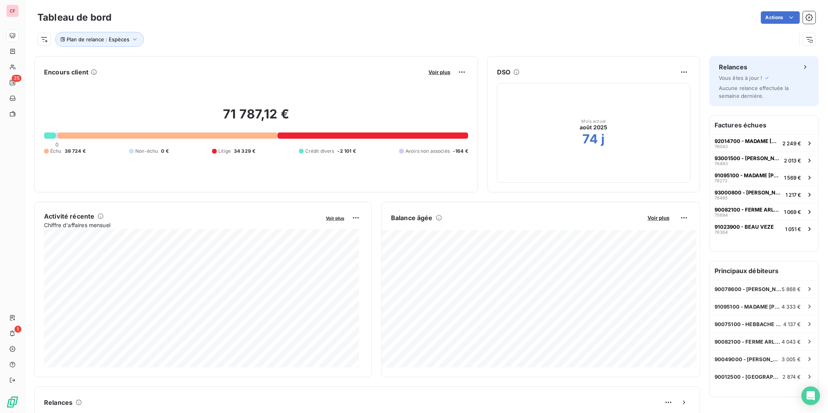
click at [428, 72] on span "Voir plus" at bounding box center [439, 72] width 22 height 6
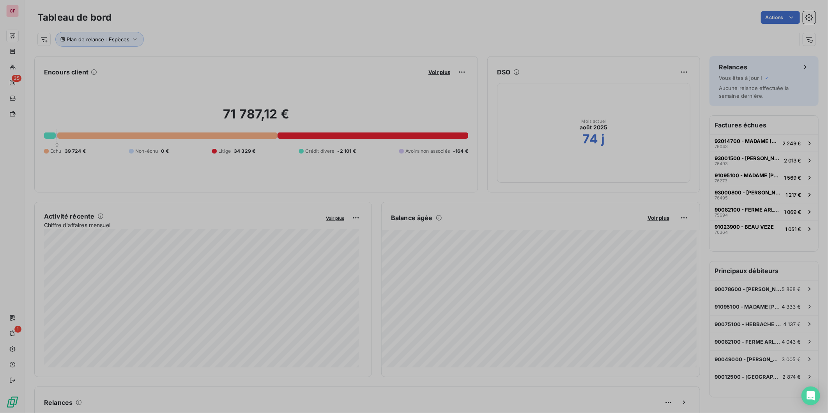
scroll to position [7, 7]
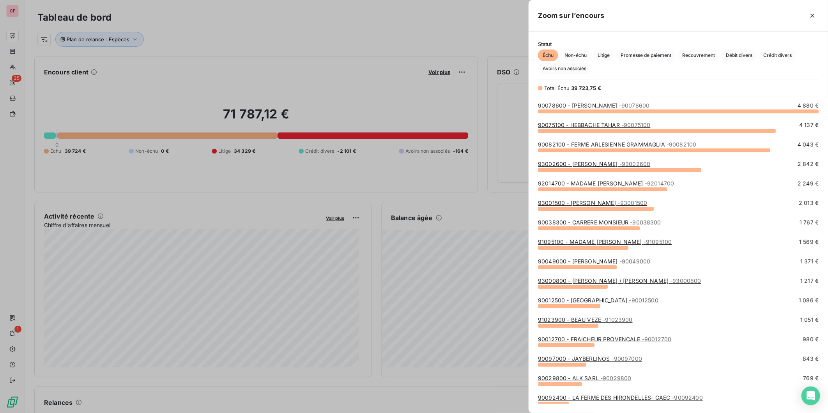
click at [598, 52] on span "Litige" at bounding box center [603, 55] width 21 height 12
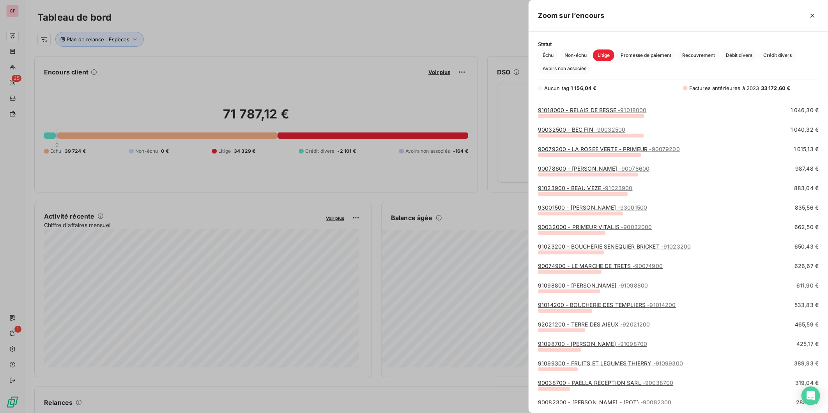
scroll to position [253, 0]
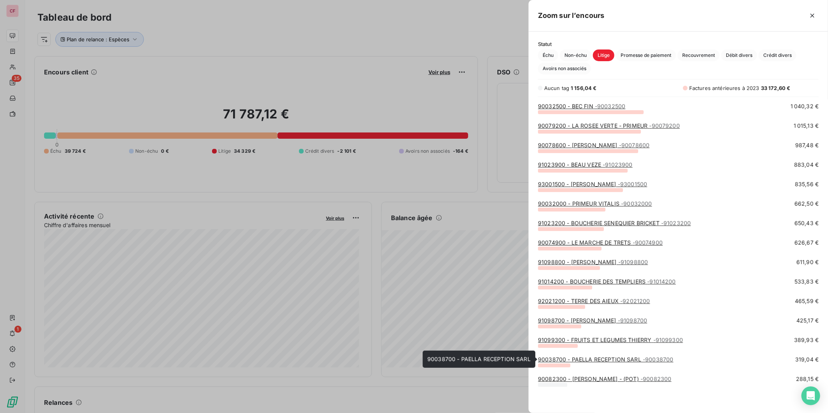
click at [583, 359] on link "90038700 - PAELLA RECEPTION SARL - 90038700" at bounding box center [605, 359] width 135 height 7
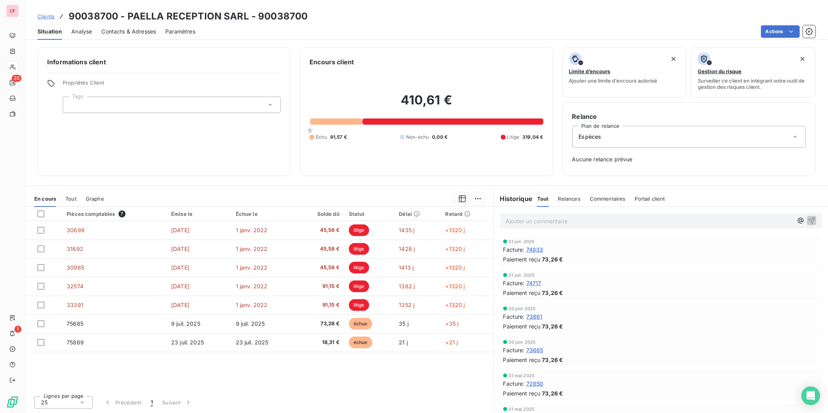
click at [301, 390] on div "Lignes par page 25 Précédent 1 Suivant" at bounding box center [259, 401] width 468 height 23
click at [314, 383] on div "Pièces comptables 7 Émise le Échue le Solde dû Statut Délai Retard 30699 [DATE]…" at bounding box center [259, 298] width 468 height 183
click at [213, 388] on div "Pièces comptables 7 Émise le Échue le Solde dû Statut Délai Retard 30699 [DATE]…" at bounding box center [259, 298] width 468 height 183
click at [273, 375] on div "Pièces comptables 7 Émise le Échue le Solde dû Statut Délai Retard 30699 [DATE]…" at bounding box center [259, 298] width 468 height 183
click at [296, 368] on div "Pièces comptables 7 Émise le Échue le Solde dû Statut Délai Retard 30699 [DATE]…" at bounding box center [259, 298] width 468 height 183
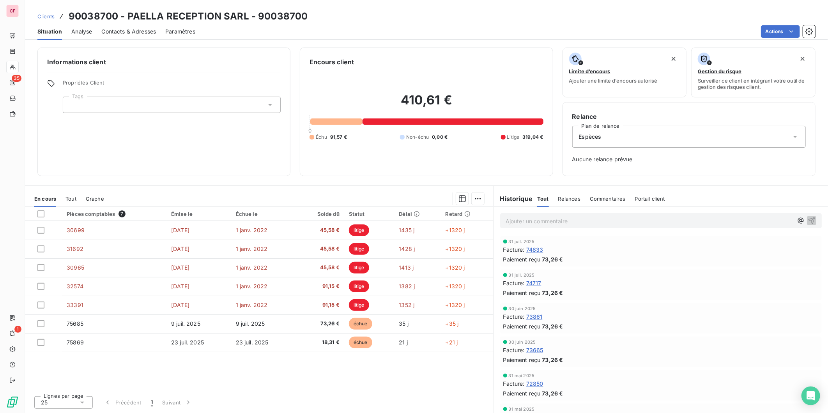
click at [291, 387] on div "Pièces comptables 7 Émise le Échue le Solde dû Statut Délai Retard 30699 [DATE]…" at bounding box center [259, 298] width 468 height 183
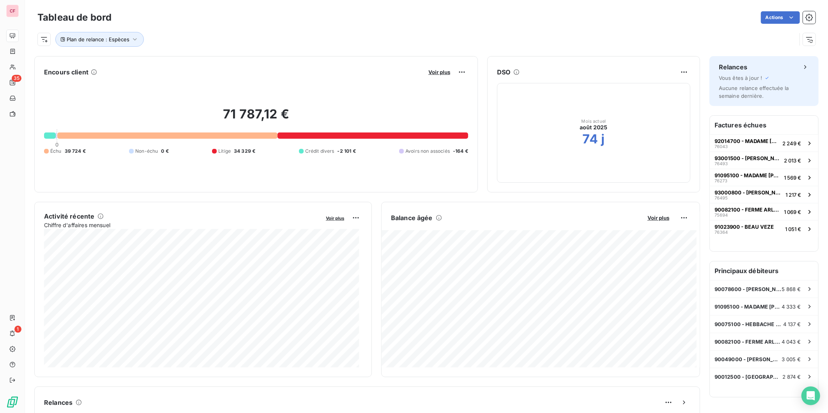
click at [433, 75] on span "Voir plus" at bounding box center [439, 72] width 22 height 6
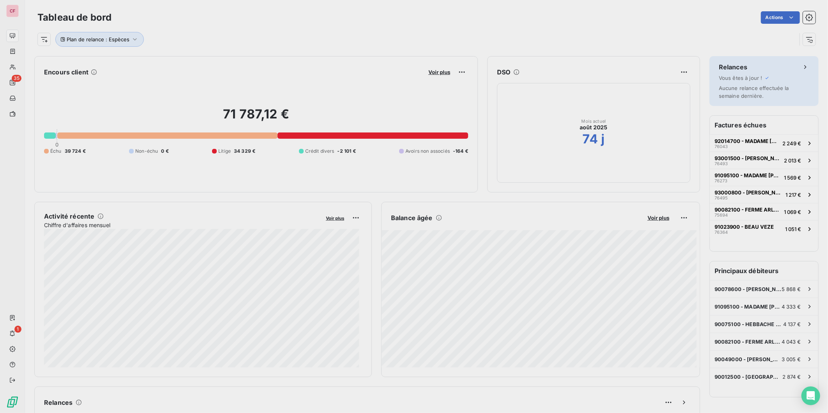
scroll to position [406, 293]
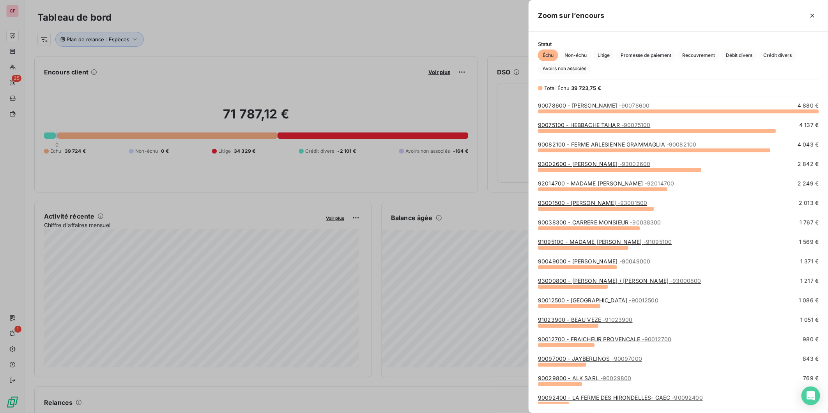
click at [604, 51] on span "Litige" at bounding box center [603, 55] width 21 height 12
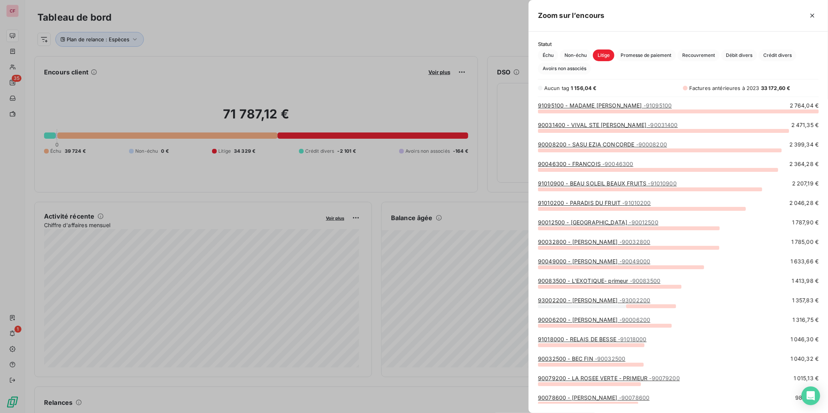
click at [620, 124] on link "90031400 - VIVAL STE MARGUERITE - 90031400" at bounding box center [608, 125] width 140 height 7
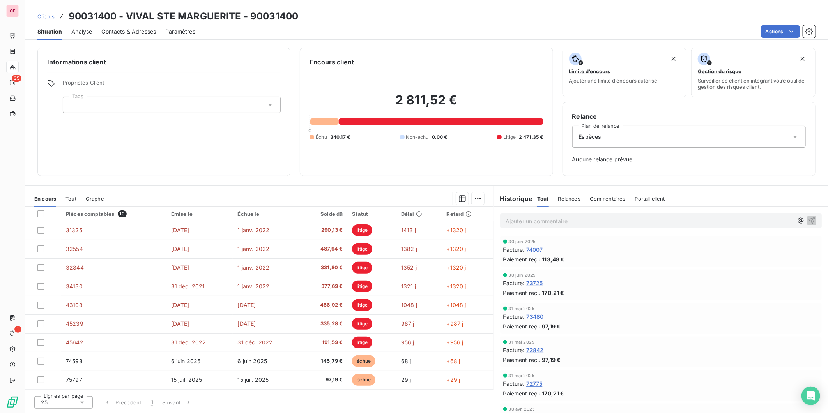
click at [639, 340] on div "31 mai 2025" at bounding box center [660, 342] width 315 height 5
click at [651, 300] on div "[DATE] Facture : 73725 Paiement reçu 170,21 €" at bounding box center [661, 285] width 334 height 34
click at [703, 276] on div "30 juin 2025" at bounding box center [660, 275] width 315 height 5
click at [623, 342] on div "31 mai 2025" at bounding box center [660, 342] width 315 height 5
click at [669, 298] on div "[DATE] Facture : 73725 Paiement reçu 170,21 €" at bounding box center [660, 285] width 321 height 30
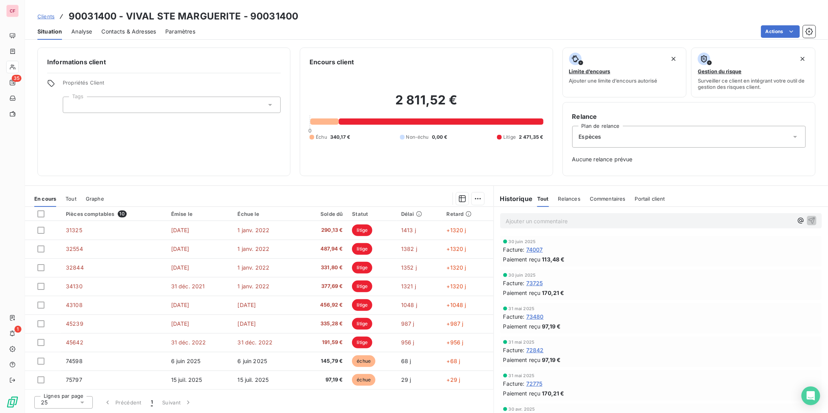
click at [629, 306] on div "31 mai 2025" at bounding box center [660, 308] width 315 height 5
click at [698, 296] on div "Paiement reçu 170,21 €" at bounding box center [660, 293] width 315 height 8
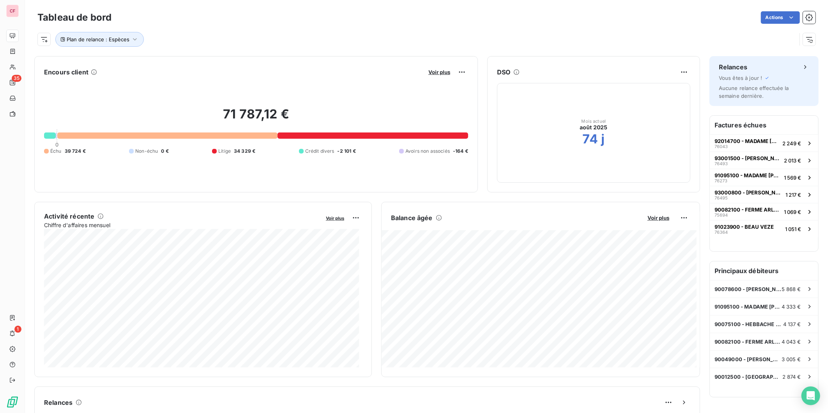
click at [433, 69] on button "Voir plus" at bounding box center [439, 72] width 26 height 7
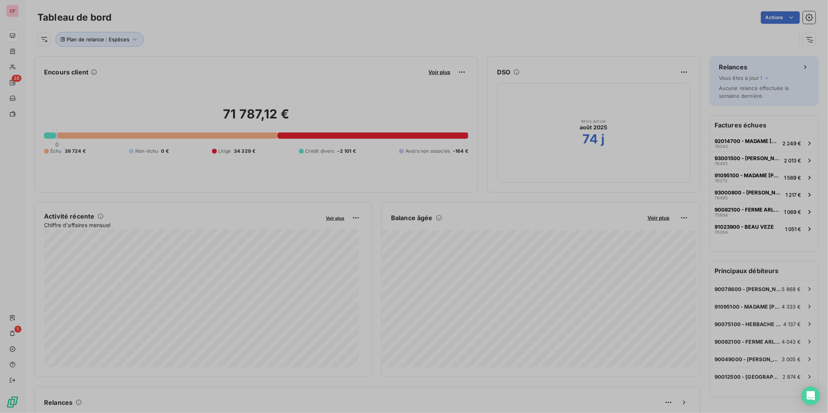
scroll to position [406, 293]
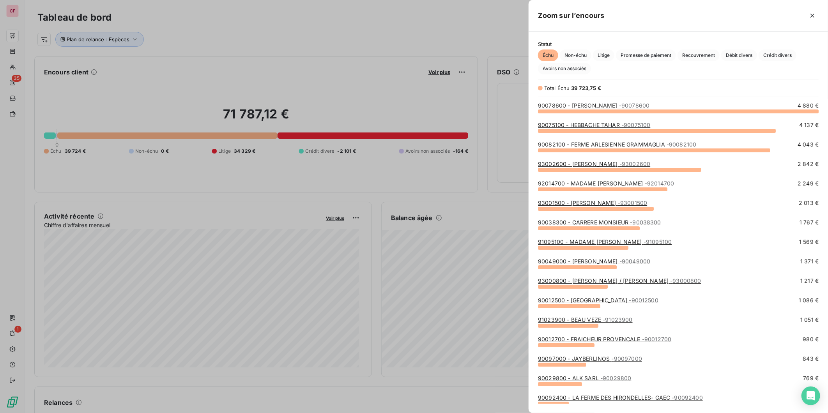
click at [608, 51] on span "Litige" at bounding box center [603, 55] width 21 height 12
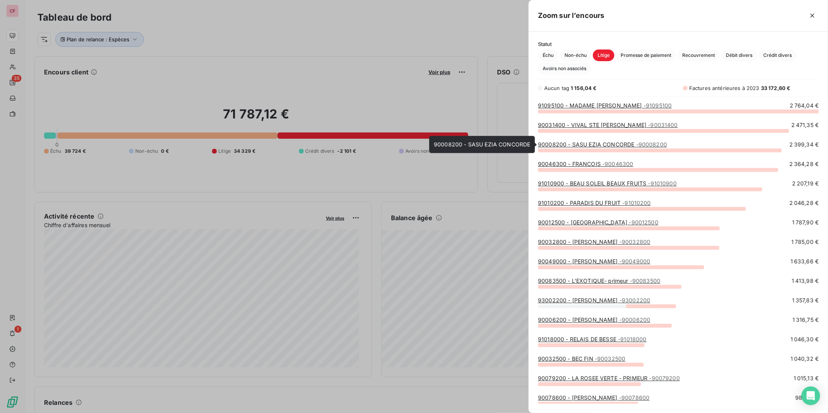
click at [603, 143] on link "90008200 - SASU EZIA CONCORDE - 90008200" at bounding box center [602, 144] width 129 height 7
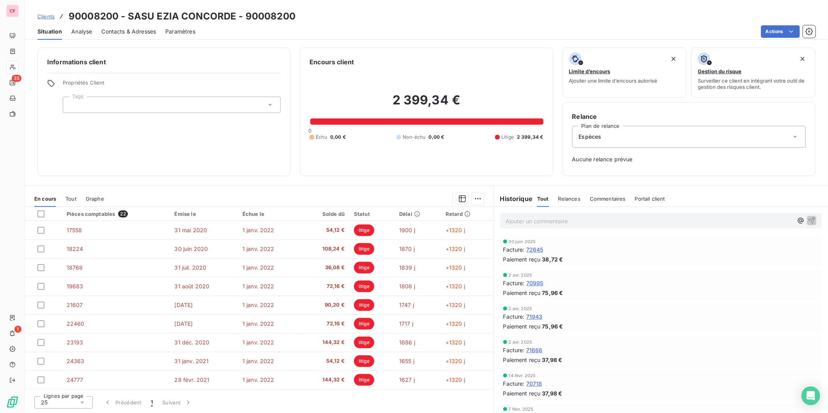
click at [281, 360] on td "1 janv. 2022" at bounding box center [269, 361] width 63 height 19
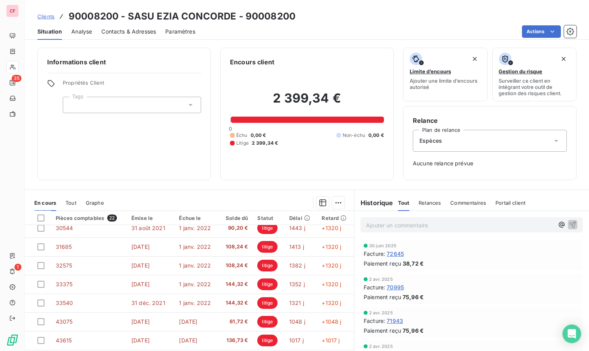
scroll to position [275, 0]
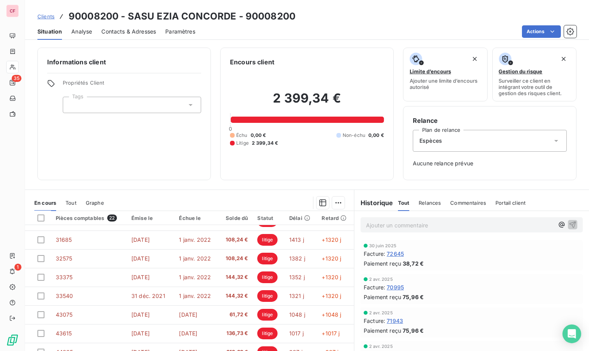
click at [394, 336] on div "[DATE] Facture : 71943 Paiement reçu 75,96 €" at bounding box center [471, 322] width 222 height 30
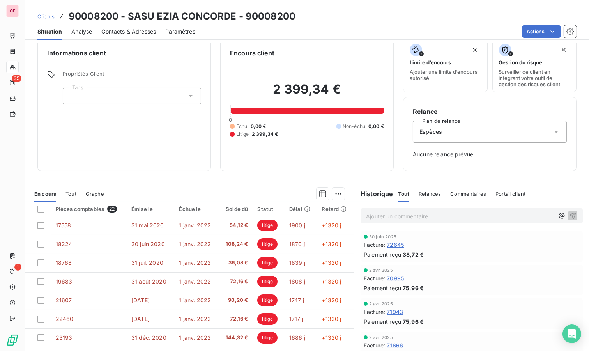
scroll to position [0, 0]
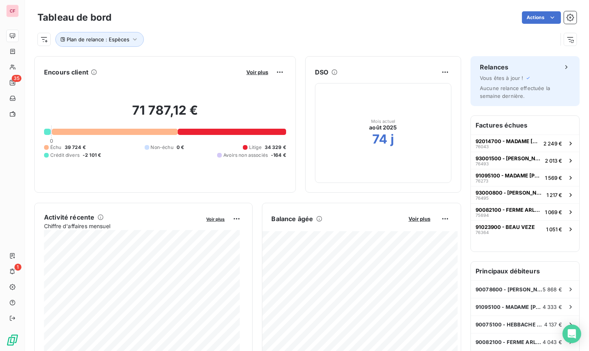
click at [254, 66] on div "Voir plus" at bounding box center [265, 72] width 42 height 12
click at [253, 69] on span "Voir plus" at bounding box center [257, 72] width 22 height 6
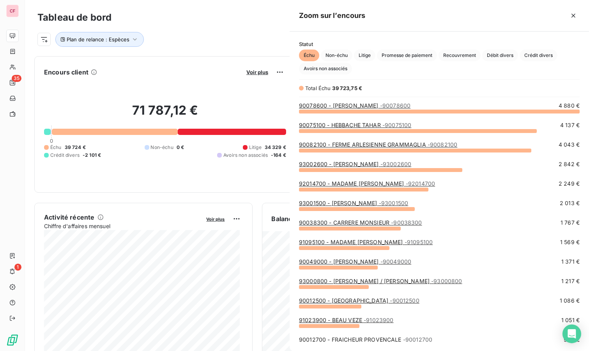
scroll to position [233, 293]
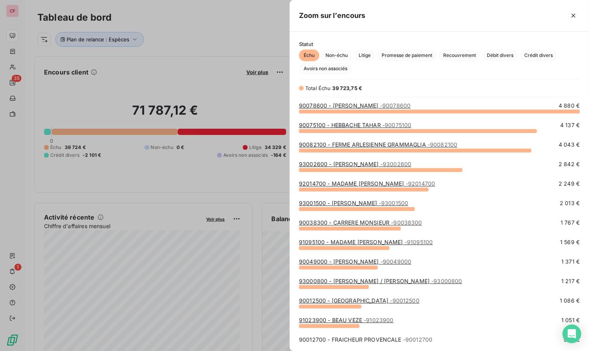
click at [370, 52] on span "Litige" at bounding box center [364, 55] width 21 height 12
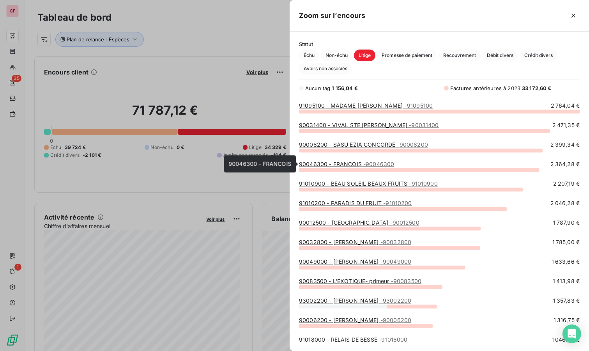
click at [368, 164] on span "- 90046300" at bounding box center [378, 164] width 31 height 7
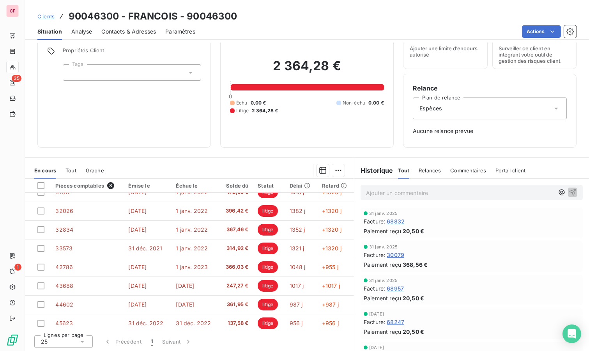
scroll to position [13, 0]
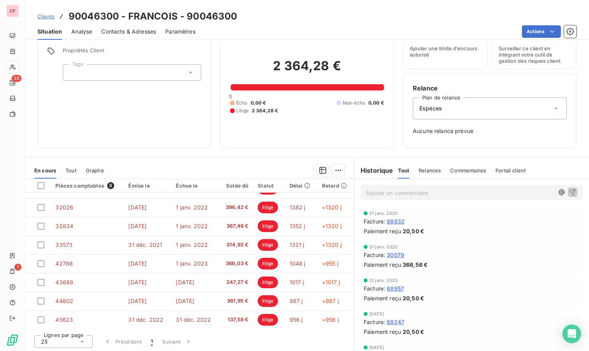
click at [39, 184] on div at bounding box center [40, 185] width 7 height 7
click at [39, 184] on icon at bounding box center [41, 185] width 5 height 5
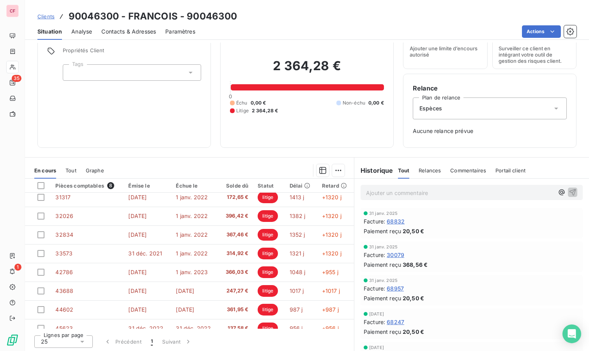
scroll to position [0, 0]
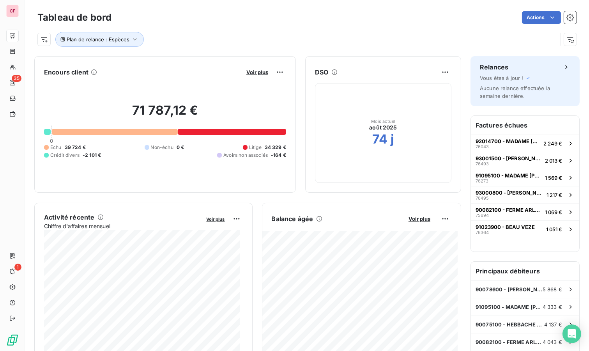
click at [247, 71] on span "Voir plus" at bounding box center [257, 72] width 22 height 6
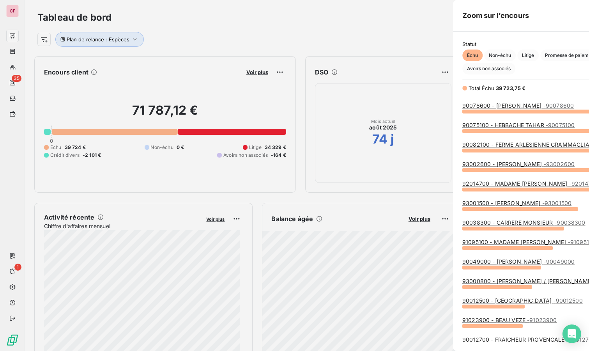
scroll to position [344, 293]
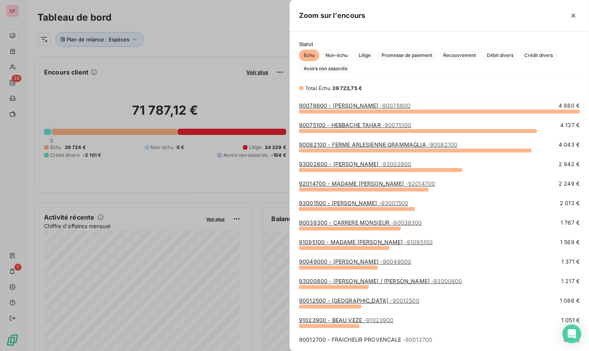
click at [369, 53] on span "Litige" at bounding box center [364, 55] width 21 height 12
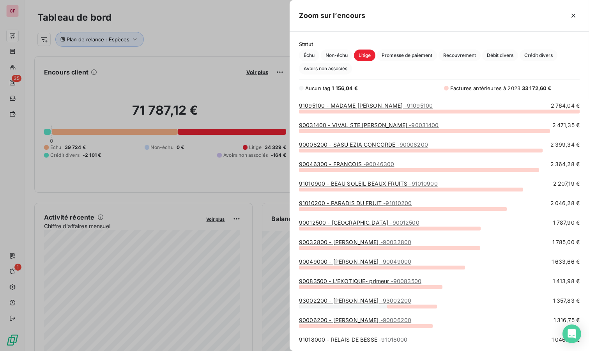
click at [415, 184] on span "- 91010900" at bounding box center [423, 183] width 28 height 7
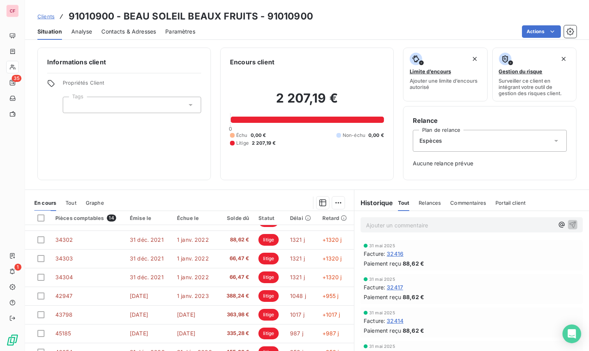
scroll to position [32, 0]
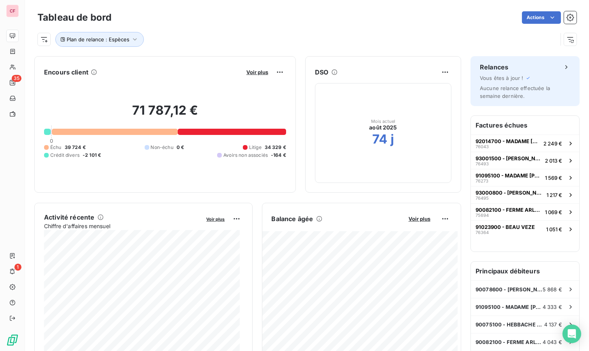
click at [254, 75] on span "Voir plus" at bounding box center [257, 72] width 22 height 6
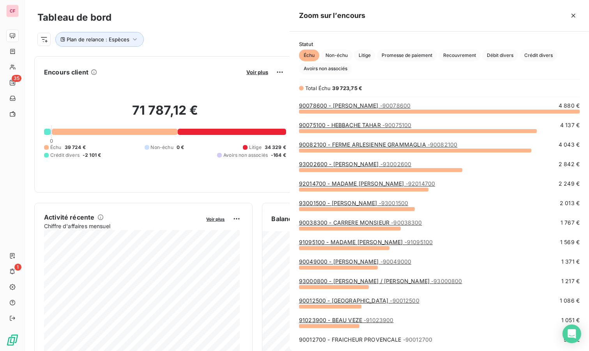
scroll to position [233, 293]
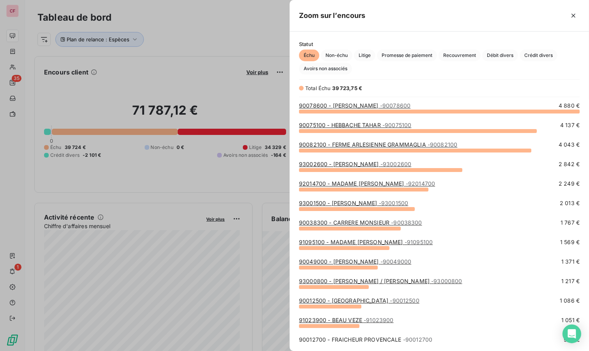
click at [364, 54] on span "Litige" at bounding box center [364, 55] width 21 height 12
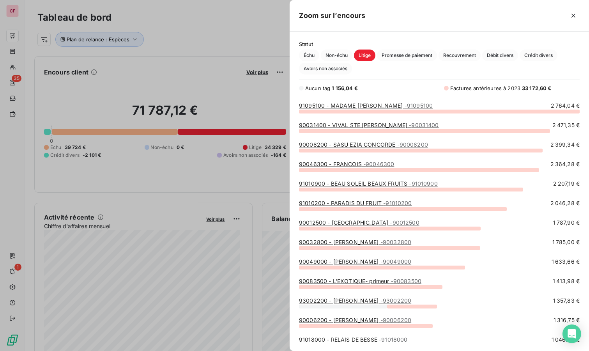
click at [367, 203] on link "91010200 - PARADIS DU FRUIT - 91010200" at bounding box center [355, 203] width 113 height 7
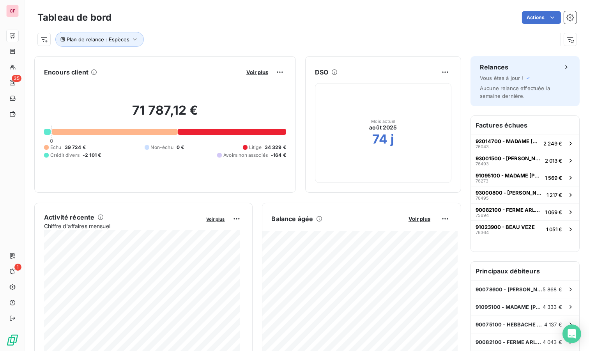
click at [254, 71] on span "Voir plus" at bounding box center [257, 72] width 22 height 6
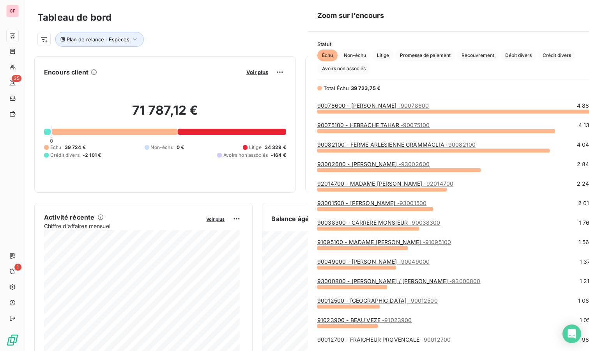
scroll to position [344, 293]
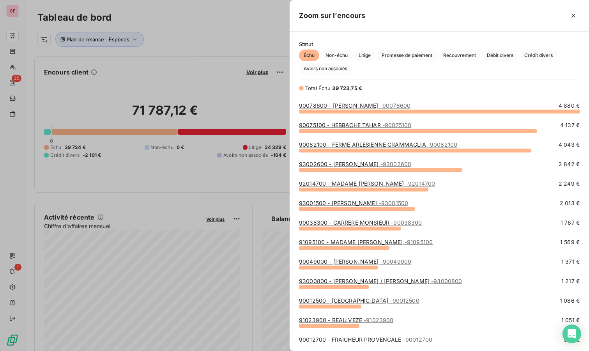
click at [365, 51] on span "Litige" at bounding box center [364, 55] width 21 height 12
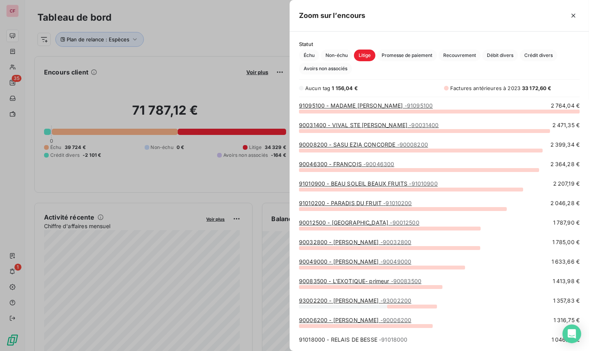
click at [397, 221] on span "- 90012500" at bounding box center [404, 222] width 29 height 7
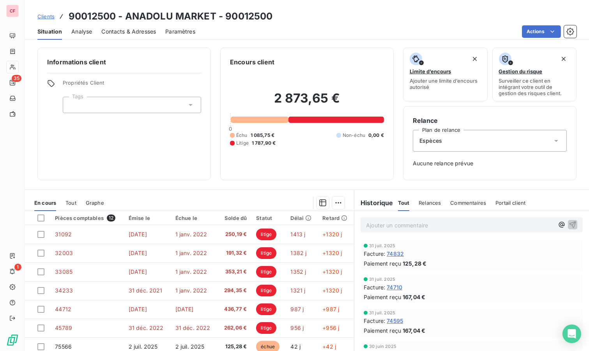
click at [217, 175] on div "Informations client Propriétés Client Tags Encours client 2 873,65 € 0 Échu 1 0…" at bounding box center [307, 114] width 564 height 132
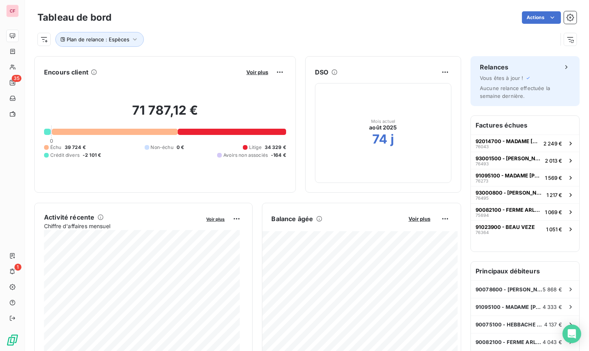
click at [254, 71] on span "Voir plus" at bounding box center [257, 72] width 22 height 6
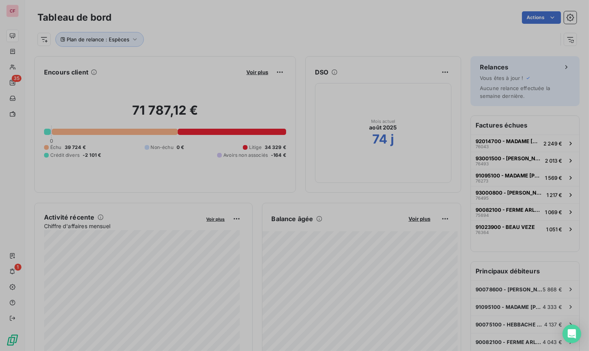
scroll to position [344, 293]
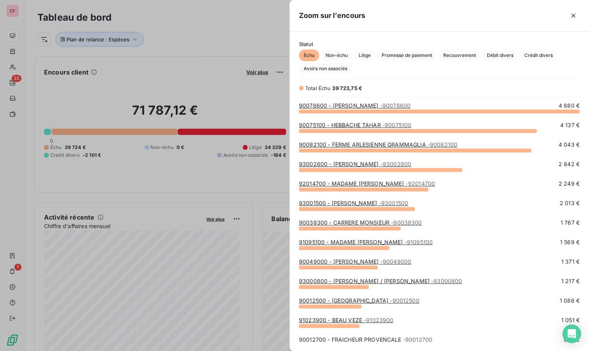
click at [373, 53] on span "Litige" at bounding box center [364, 55] width 21 height 12
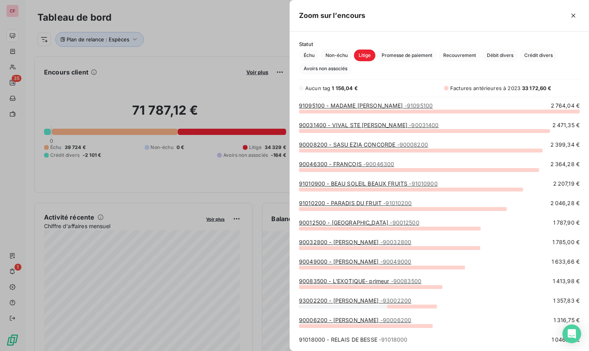
click at [371, 244] on link "90032800 - KARIN CAPELETTE - 90032800" at bounding box center [355, 241] width 112 height 7
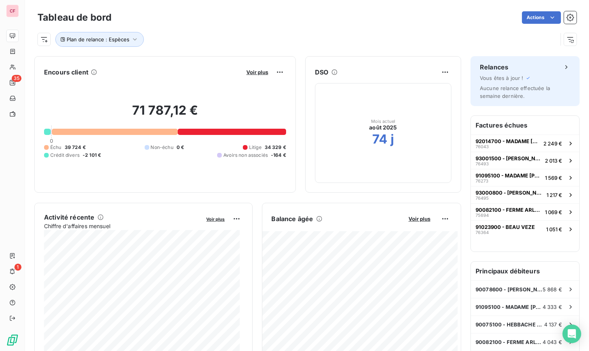
click at [411, 217] on span "Voir plus" at bounding box center [419, 219] width 22 height 6
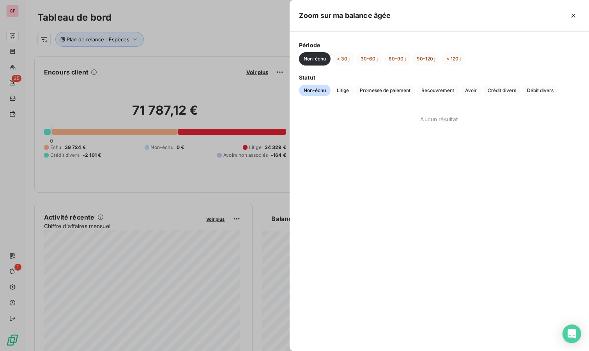
click at [342, 57] on button "< 30 j" at bounding box center [343, 58] width 22 height 13
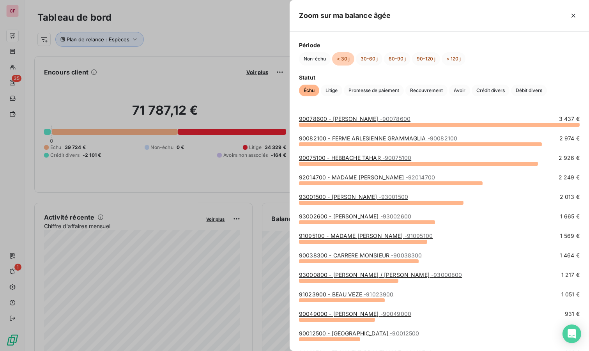
click at [331, 92] on span "Litige" at bounding box center [331, 91] width 21 height 12
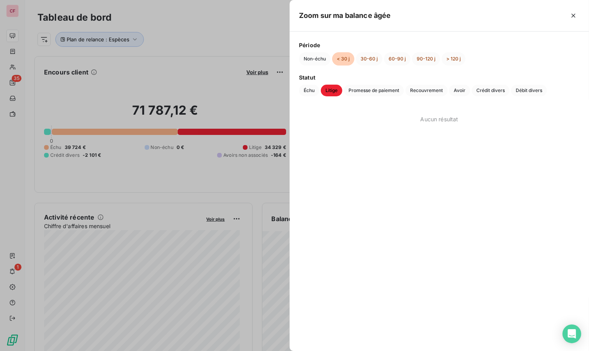
click at [317, 54] on button "Non-échu" at bounding box center [315, 58] width 32 height 13
drag, startPoint x: 203, startPoint y: 81, endPoint x: 207, endPoint y: 79, distance: 4.2
click at [205, 80] on div at bounding box center [294, 175] width 589 height 351
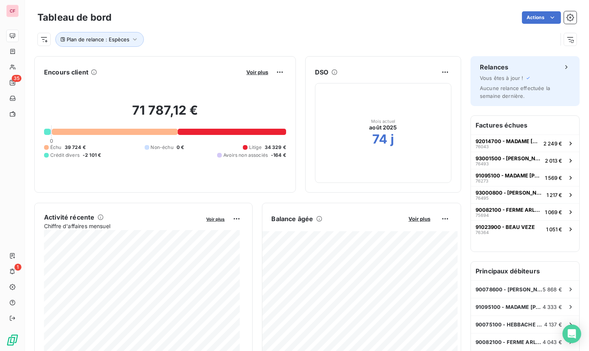
click at [251, 70] on span "Voir plus" at bounding box center [257, 72] width 22 height 6
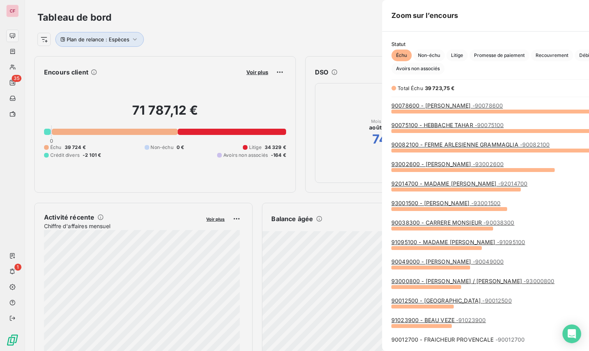
scroll to position [344, 293]
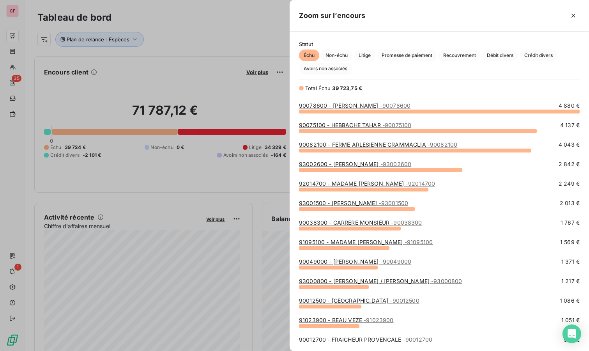
click at [367, 57] on span "Litige" at bounding box center [364, 55] width 21 height 12
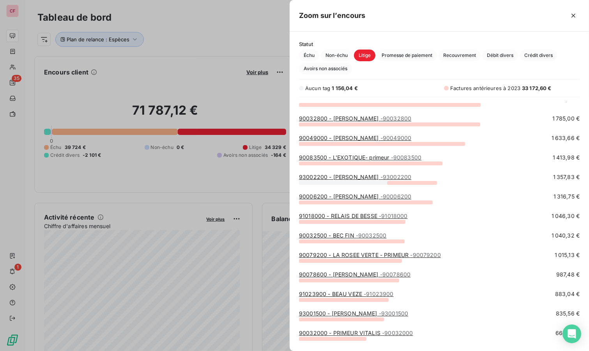
scroll to position [130, 0]
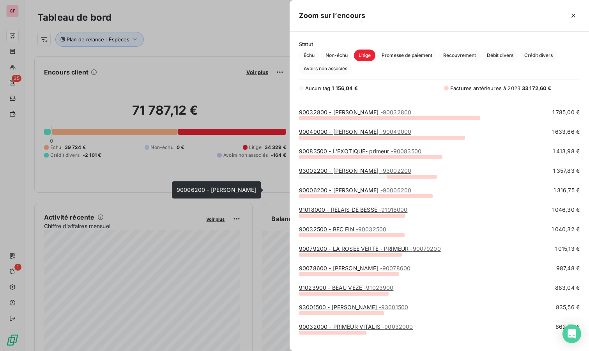
click at [377, 189] on link "90006200 - MARTINS CLAUDE MONSIEUR - 90006200" at bounding box center [355, 190] width 112 height 7
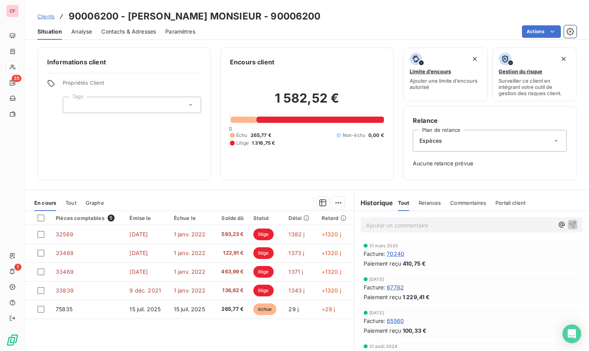
click at [210, 187] on div "Informations client Propriétés Client Tags Encours client 1 582,52 € 0 Échu 265…" at bounding box center [307, 197] width 564 height 308
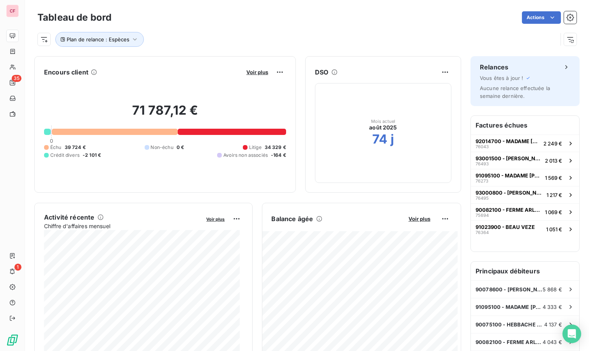
click at [248, 70] on span "Voir plus" at bounding box center [257, 72] width 22 height 6
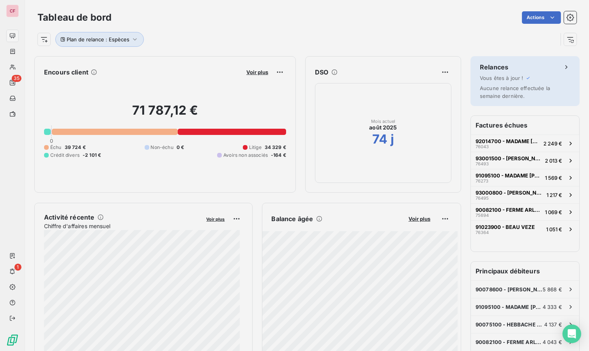
scroll to position [344, 293]
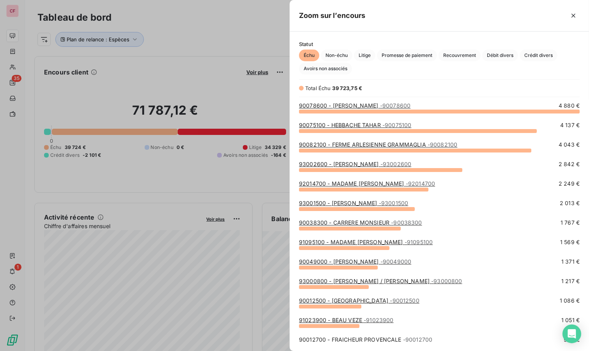
click at [363, 54] on span "Litige" at bounding box center [364, 55] width 21 height 12
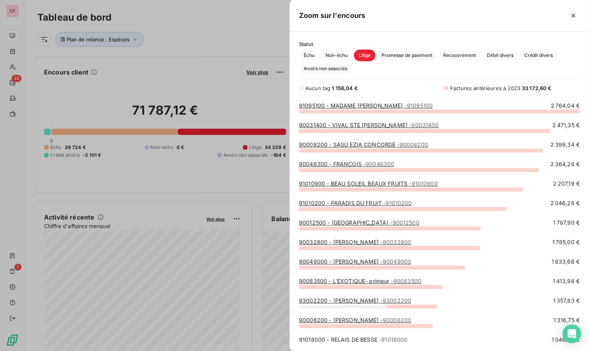
click at [377, 226] on div "90012500 - ANADOLU MARKET - 90012500" at bounding box center [359, 223] width 120 height 8
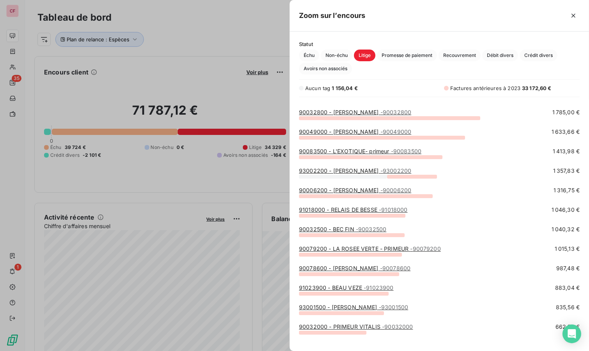
scroll to position [173, 0]
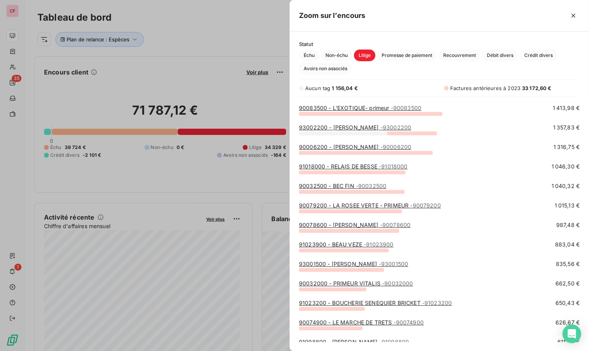
click at [353, 263] on link "93001500 - RAVEL LAURENT - 93001500" at bounding box center [353, 263] width 109 height 7
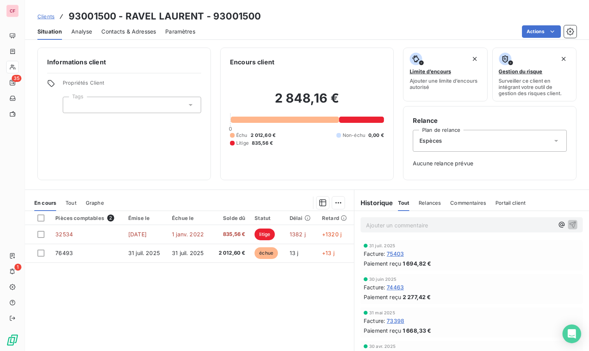
click at [250, 284] on div "Pièces comptables 2 Émise le Échue le Solde dû Statut Délai Retard 32534 31 oct…" at bounding box center [189, 286] width 329 height 150
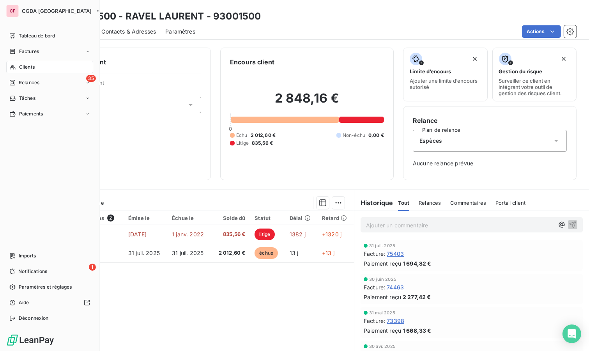
click at [25, 35] on span "Tableau de bord" at bounding box center [37, 35] width 36 height 7
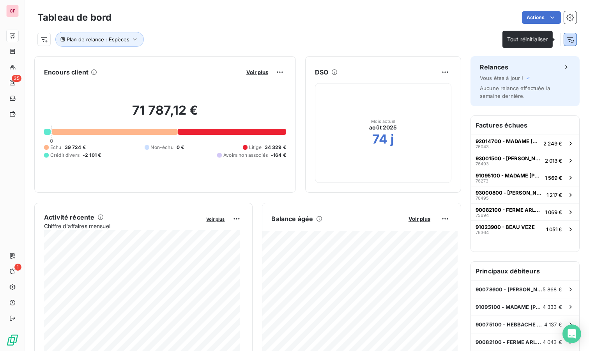
click at [566, 36] on icon "button" at bounding box center [570, 39] width 8 height 8
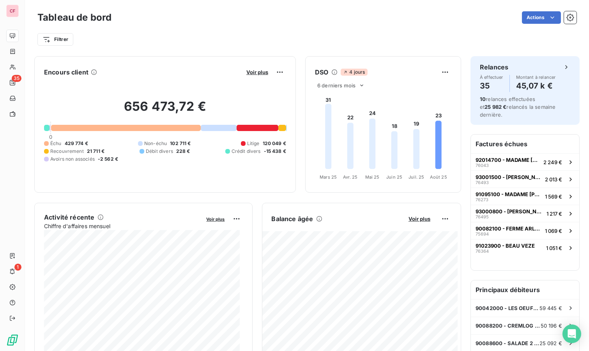
click at [246, 74] on span "Voir plus" at bounding box center [257, 72] width 22 height 6
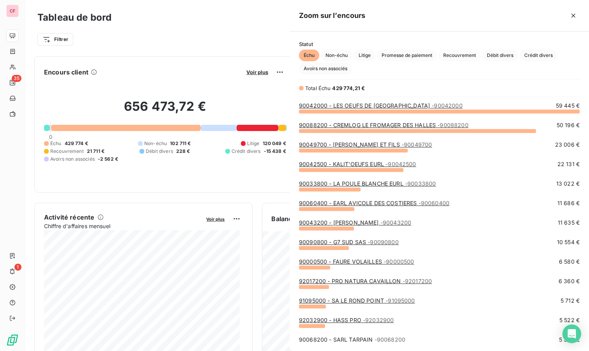
scroll to position [233, 293]
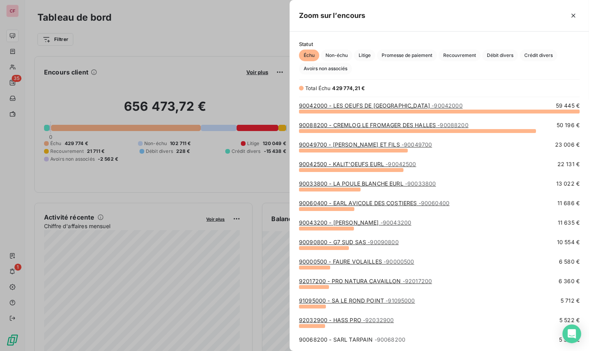
click at [246, 34] on div at bounding box center [294, 175] width 589 height 351
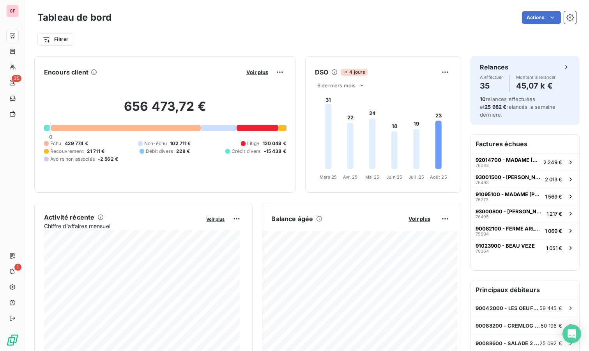
click at [412, 219] on span "Voir plus" at bounding box center [419, 219] width 22 height 6
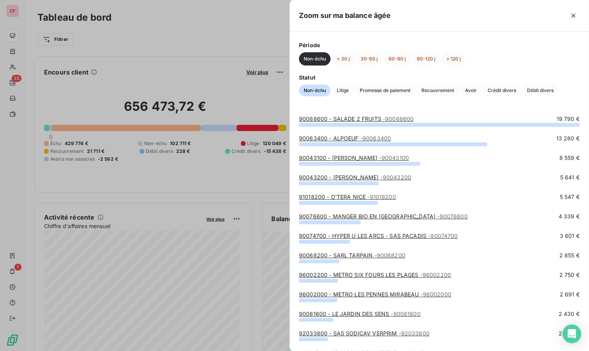
click at [337, 90] on span "Litige" at bounding box center [342, 91] width 21 height 12
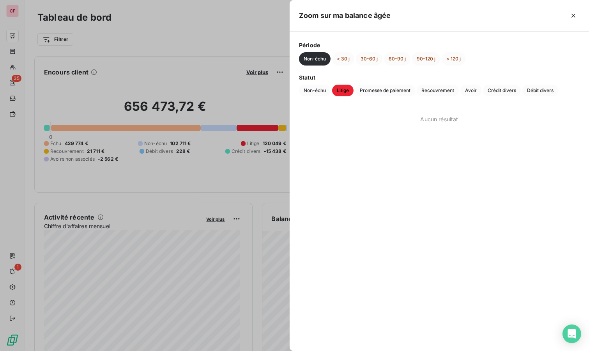
click at [212, 45] on div at bounding box center [294, 175] width 589 height 351
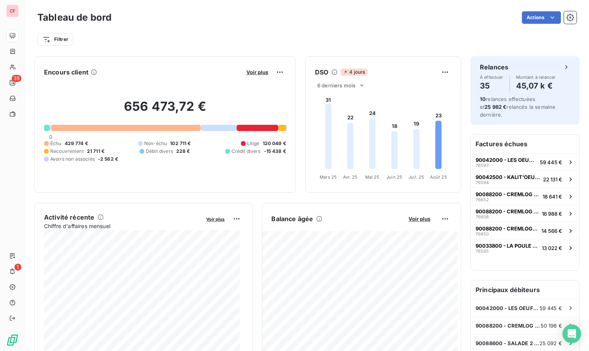
click at [253, 71] on span "Voir plus" at bounding box center [257, 72] width 22 height 6
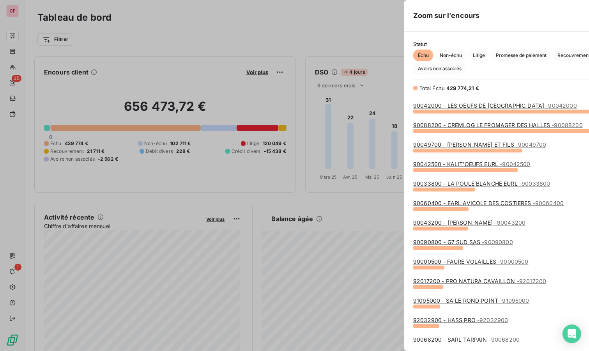
scroll to position [344, 293]
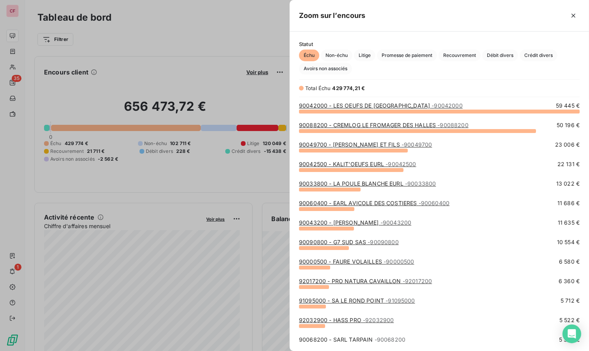
click at [368, 52] on span "Litige" at bounding box center [364, 55] width 21 height 12
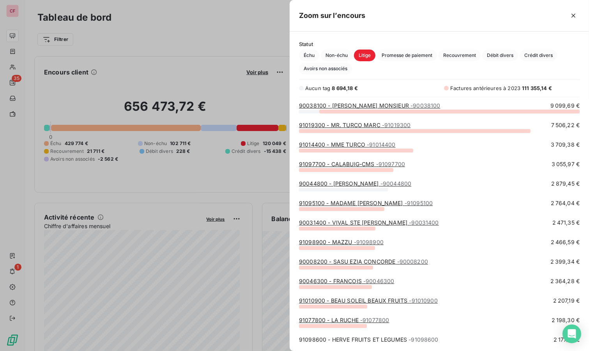
scroll to position [233, 293]
click at [215, 94] on div at bounding box center [294, 175] width 589 height 351
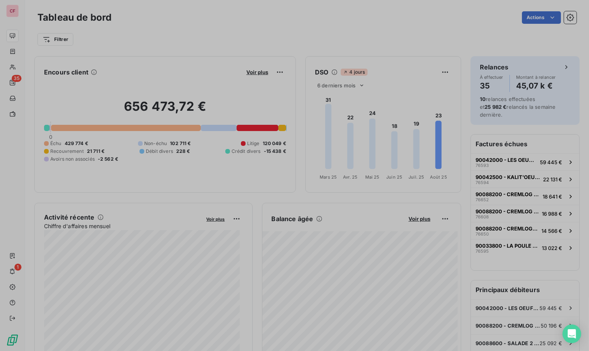
click at [50, 37] on html "CF 35 1 Tableau de bord Actions Filtrer Encours client Voir plus 656 473,72 € 0…" at bounding box center [294, 175] width 589 height 351
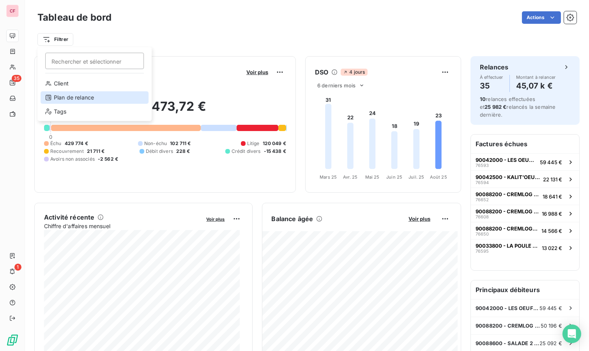
click at [63, 94] on div "Plan de relance" at bounding box center [95, 97] width 108 height 12
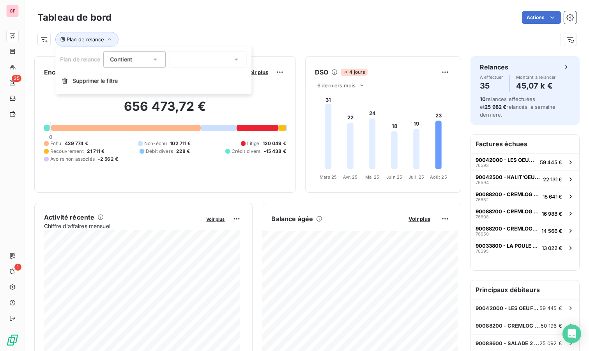
click at [218, 59] on div at bounding box center [208, 59] width 78 height 16
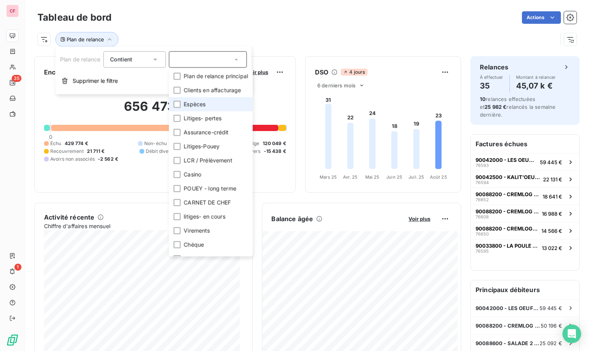
click at [176, 102] on div at bounding box center [176, 104] width 7 height 7
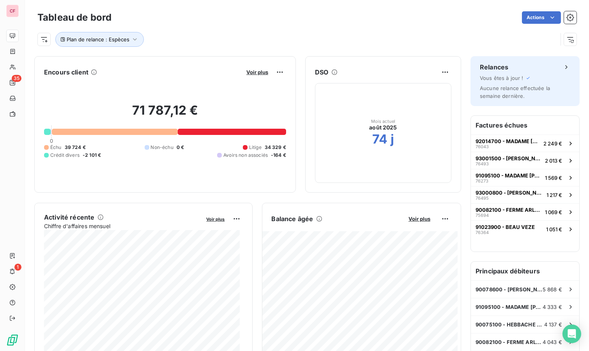
click at [228, 32] on div "Plan de relance : Espèces" at bounding box center [297, 39] width 520 height 15
click at [246, 69] on span "Voir plus" at bounding box center [257, 72] width 22 height 6
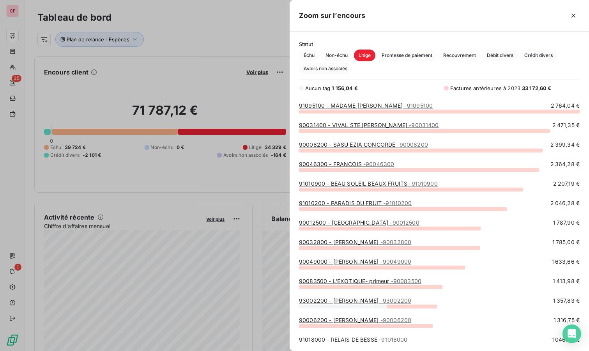
click at [161, 37] on div at bounding box center [294, 175] width 589 height 351
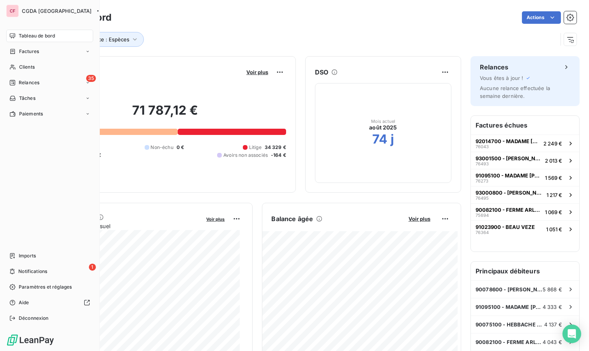
click at [19, 80] on span "Relances" at bounding box center [29, 82] width 21 height 7
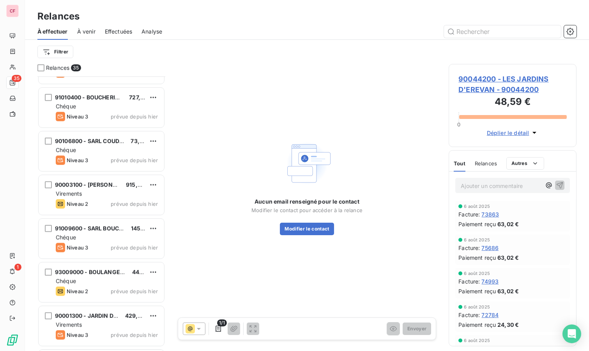
scroll to position [1253, 0]
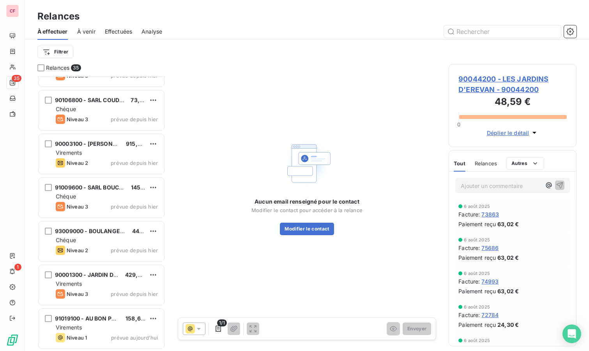
click at [109, 151] on div "Virements" at bounding box center [107, 153] width 102 height 8
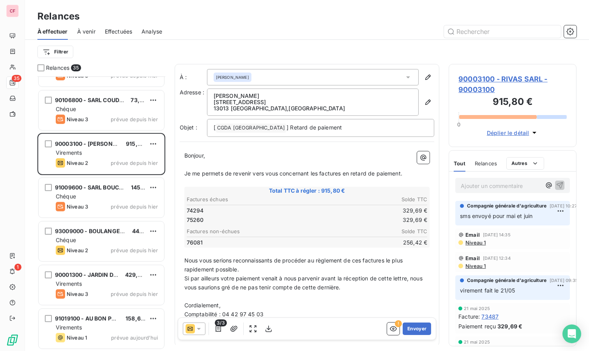
click at [466, 80] on span "90003100 - RIVAS SARL - 90003100" at bounding box center [512, 84] width 108 height 21
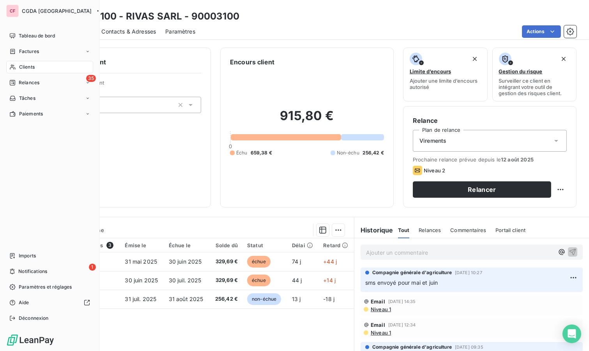
click at [32, 81] on span "Relances" at bounding box center [29, 82] width 21 height 7
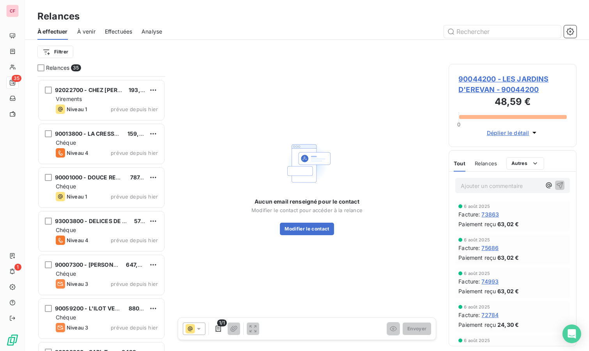
scroll to position [173, 0]
click at [107, 227] on div "Chéque" at bounding box center [107, 229] width 102 height 8
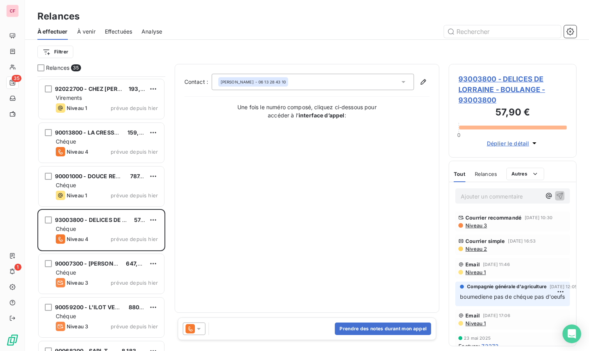
click at [484, 87] on span "93003800 - DELICES DE LORRAINE - BOULANGE - 93003800" at bounding box center [512, 90] width 108 height 32
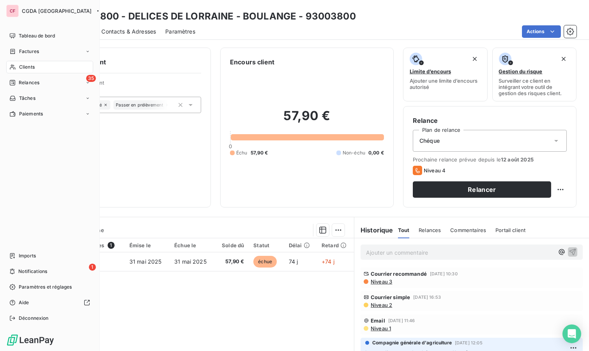
click at [23, 272] on span "Notifications" at bounding box center [32, 271] width 29 height 7
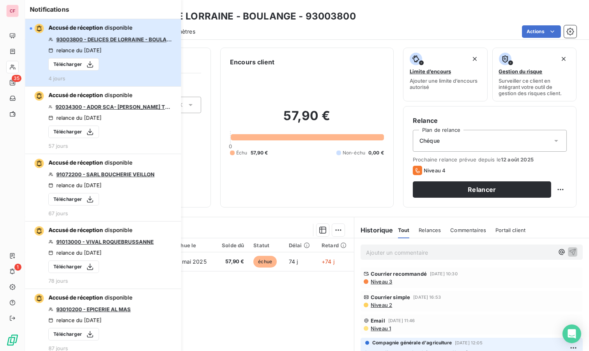
click at [118, 35] on div "Accusé de réception disponible 93003800 - DELICES DE LORRAINE - BOULANGE relanc…" at bounding box center [110, 53] width 125 height 58
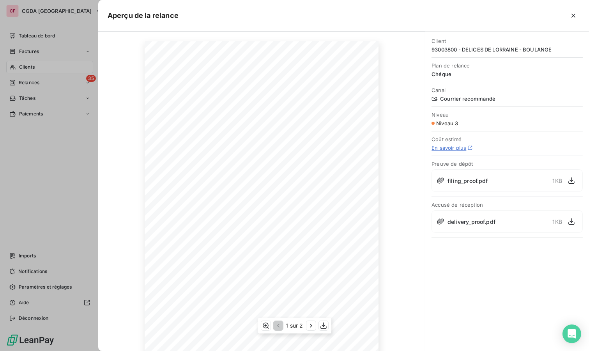
scroll to position [57, 0]
click at [450, 224] on div "delivery_proof.pdf 1 KB" at bounding box center [506, 221] width 151 height 23
click at [570, 222] on icon "button" at bounding box center [571, 221] width 8 height 8
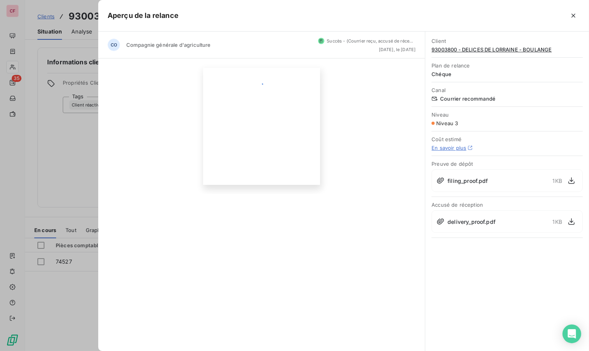
scroll to position [0, 0]
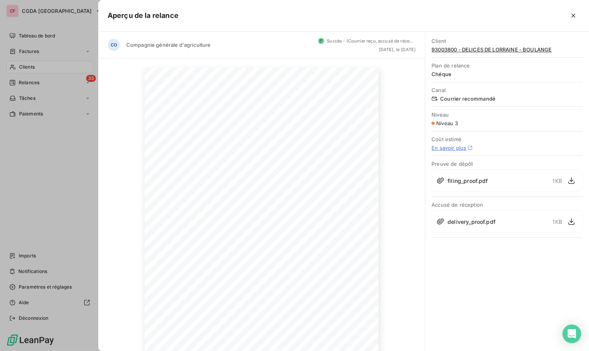
click at [578, 14] on button "button" at bounding box center [573, 15] width 12 height 12
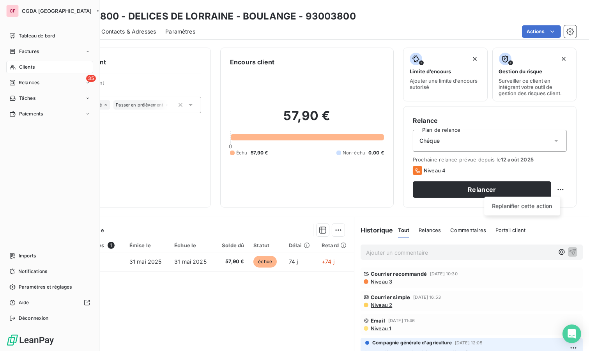
click at [556, 189] on html "CF CGDA France Tableau de bord Factures Clients 35 Relances Tâches Paiements Im…" at bounding box center [294, 175] width 589 height 351
click at [533, 207] on div "Replanifier cette action" at bounding box center [522, 206] width 70 height 12
select select "7"
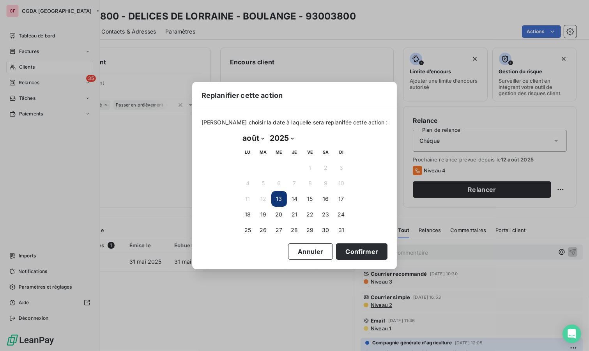
click at [258, 210] on button "19" at bounding box center [264, 215] width 16 height 16
click at [369, 253] on button "Confirmer" at bounding box center [361, 251] width 51 height 16
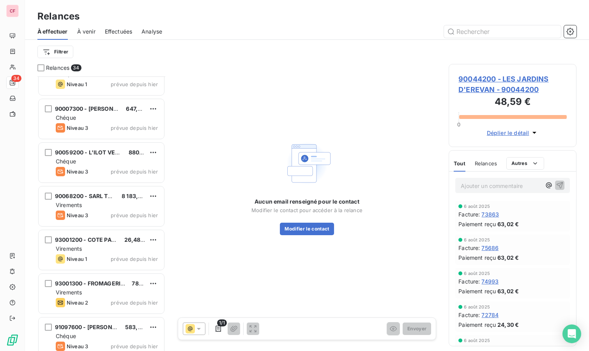
scroll to position [303, 0]
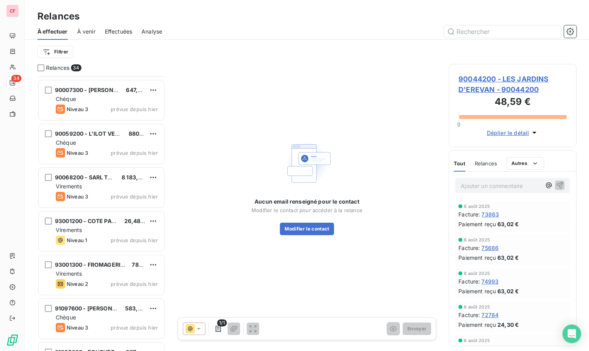
click at [100, 187] on div "Virements" at bounding box center [107, 186] width 102 height 8
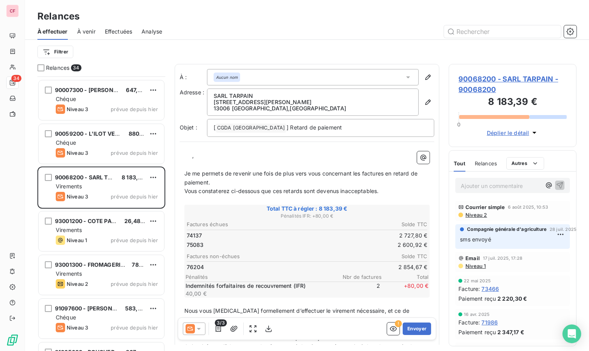
click at [477, 78] on span "90068200 - SARL TARPAIN - 90068200" at bounding box center [512, 84] width 108 height 21
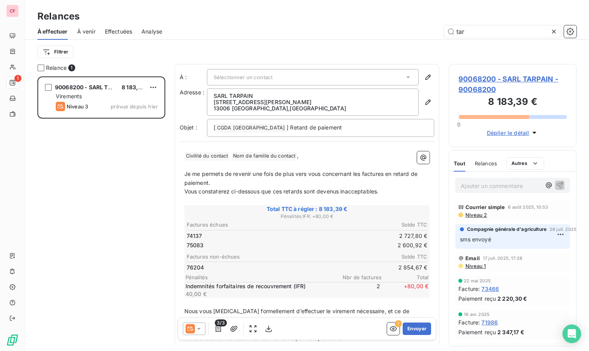
scroll to position [268, 121]
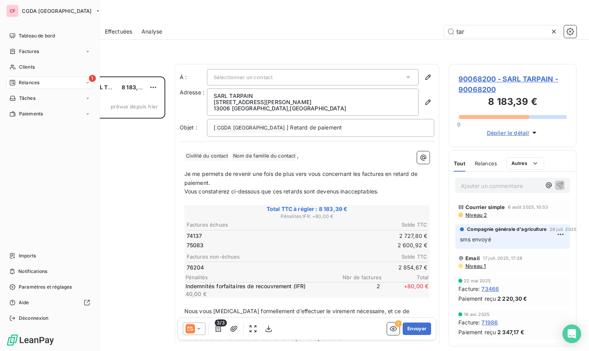
type input "tar"
click at [22, 35] on span "Tableau de bord" at bounding box center [37, 35] width 36 height 7
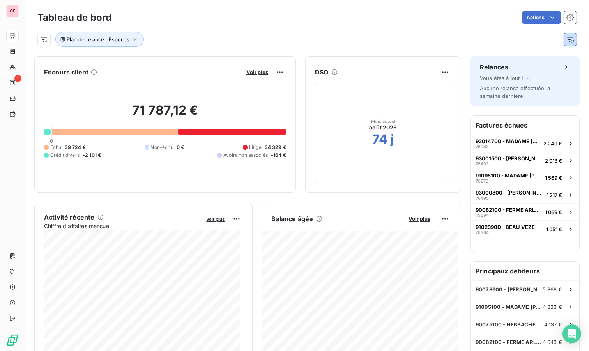
click at [564, 36] on button "button" at bounding box center [570, 39] width 12 height 12
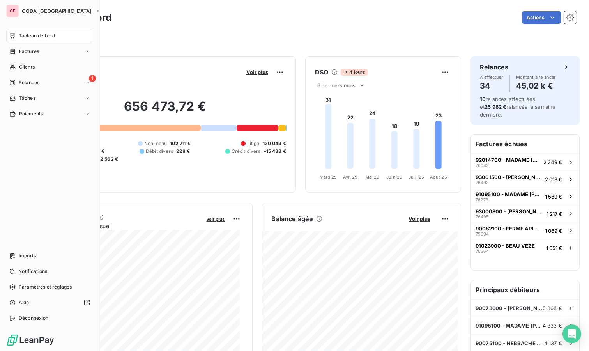
click at [13, 64] on icon at bounding box center [12, 67] width 7 height 6
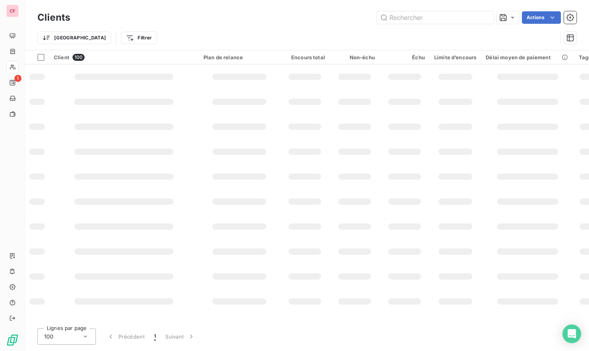
click at [452, 22] on input "text" at bounding box center [435, 17] width 117 height 12
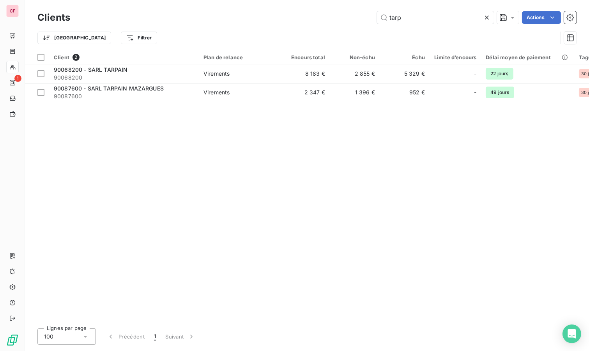
type input "tarp"
click at [305, 89] on td "2 347 €" at bounding box center [305, 92] width 50 height 19
